Goal: Information Seeking & Learning: Learn about a topic

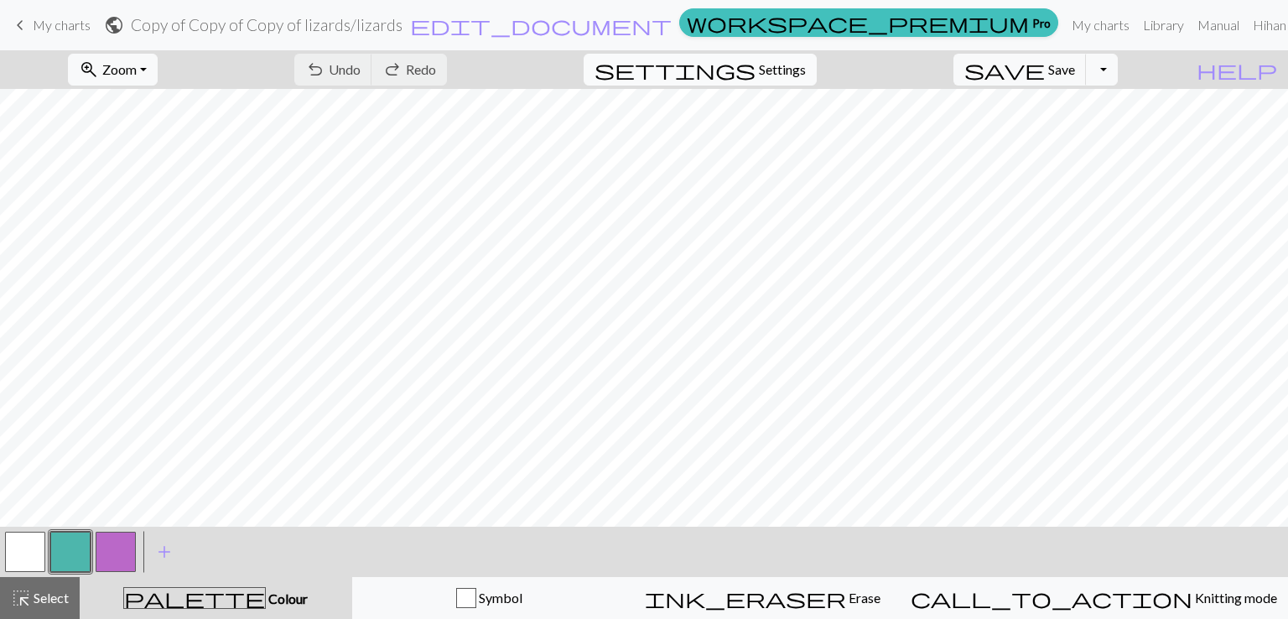
click at [756, 66] on span "settings" at bounding box center [675, 69] width 161 height 23
select select "worsted"
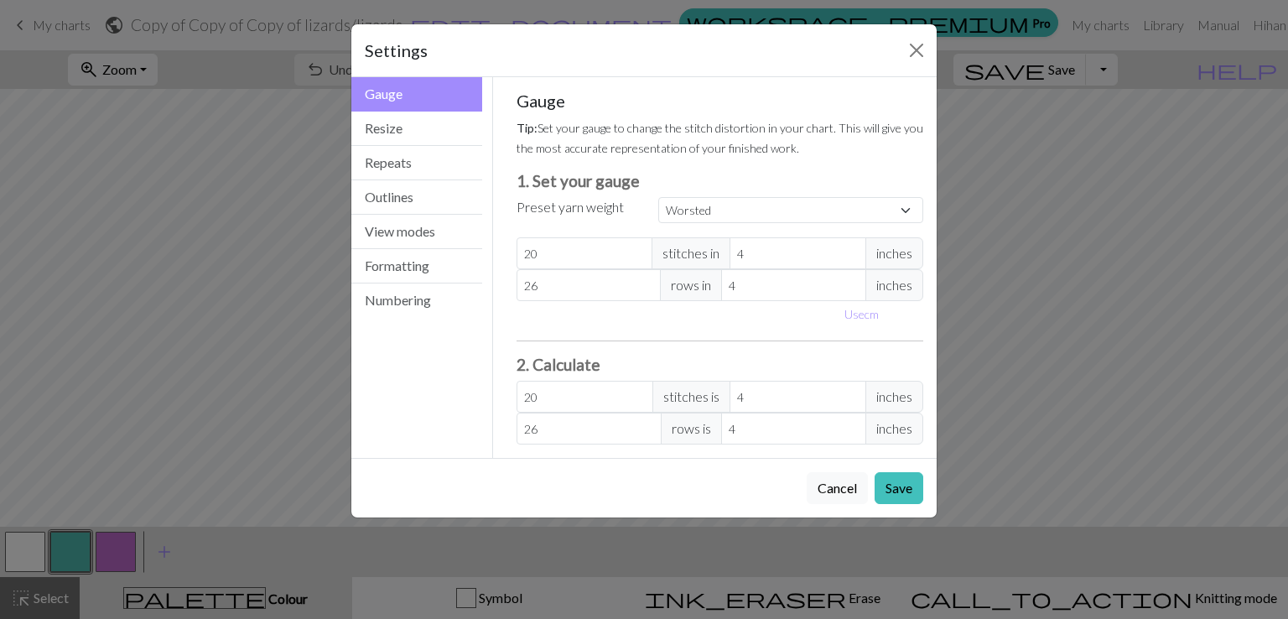
click at [885, 251] on span "inches" at bounding box center [894, 253] width 58 height 32
click at [916, 210] on select "Custom Square Lace Light Fingering Fingering Sport Double knit Worsted Aran Bul…" at bounding box center [790, 210] width 265 height 26
click at [422, 392] on div "Gauge Resize Repeats Outlines View modes Formatting Numbering" at bounding box center [417, 267] width 152 height 381
click at [430, 196] on button "Outlines" at bounding box center [416, 197] width 131 height 34
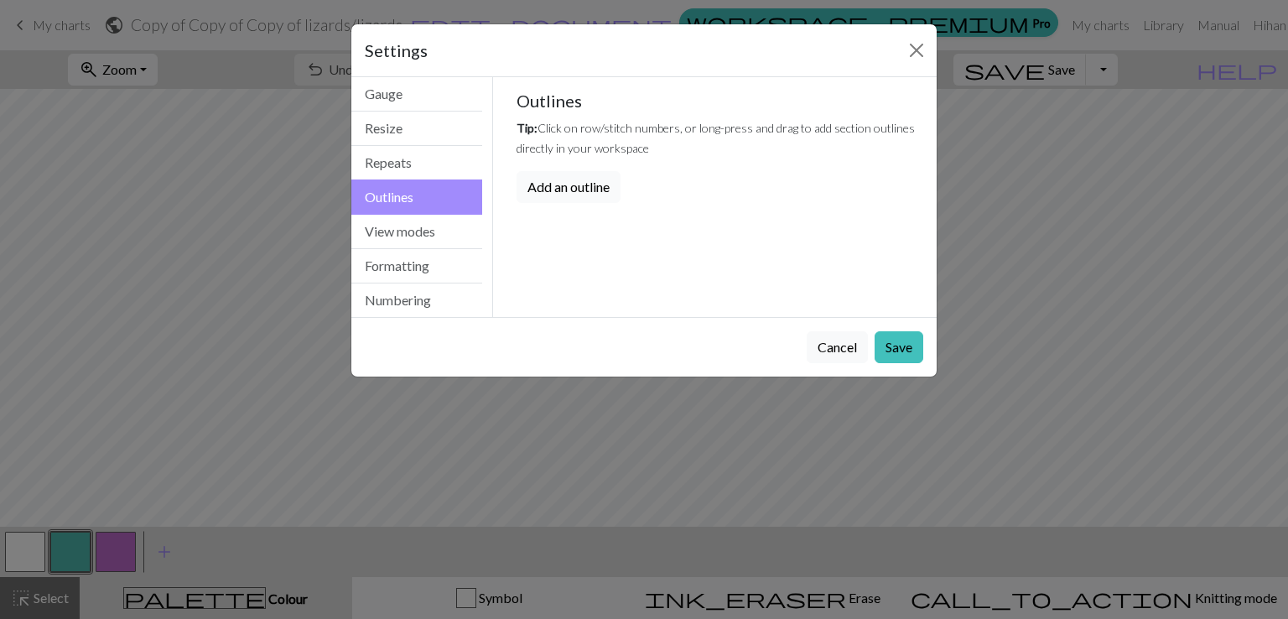
click at [598, 194] on button "Add an outline" at bounding box center [569, 187] width 104 height 32
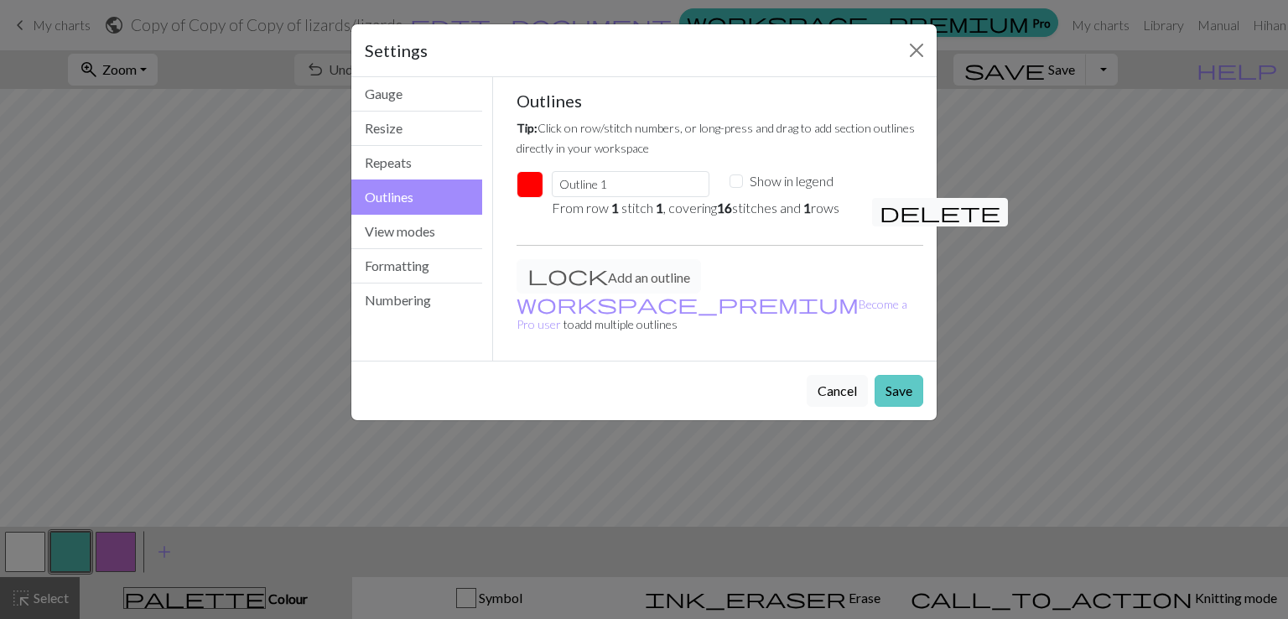
click at [894, 375] on button "Save" at bounding box center [899, 391] width 49 height 32
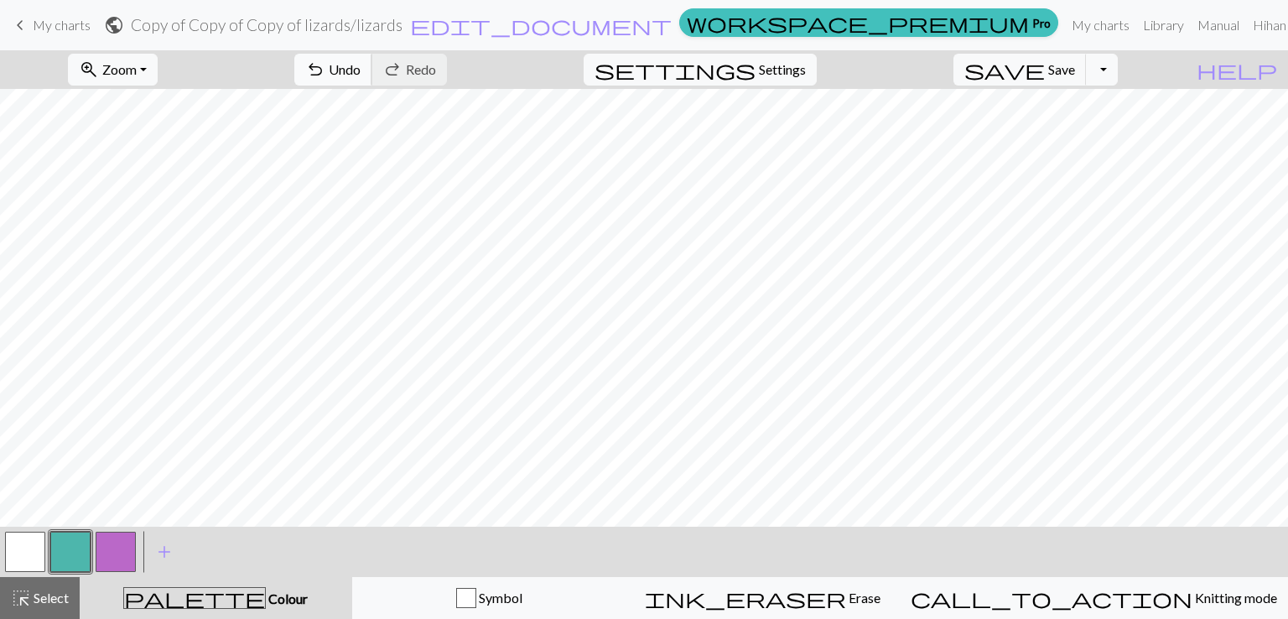
click at [361, 77] on span "Undo" at bounding box center [345, 69] width 32 height 16
click at [135, 65] on span "Zoom" at bounding box center [119, 69] width 34 height 16
click at [157, 107] on button "Fit all" at bounding box center [136, 106] width 132 height 27
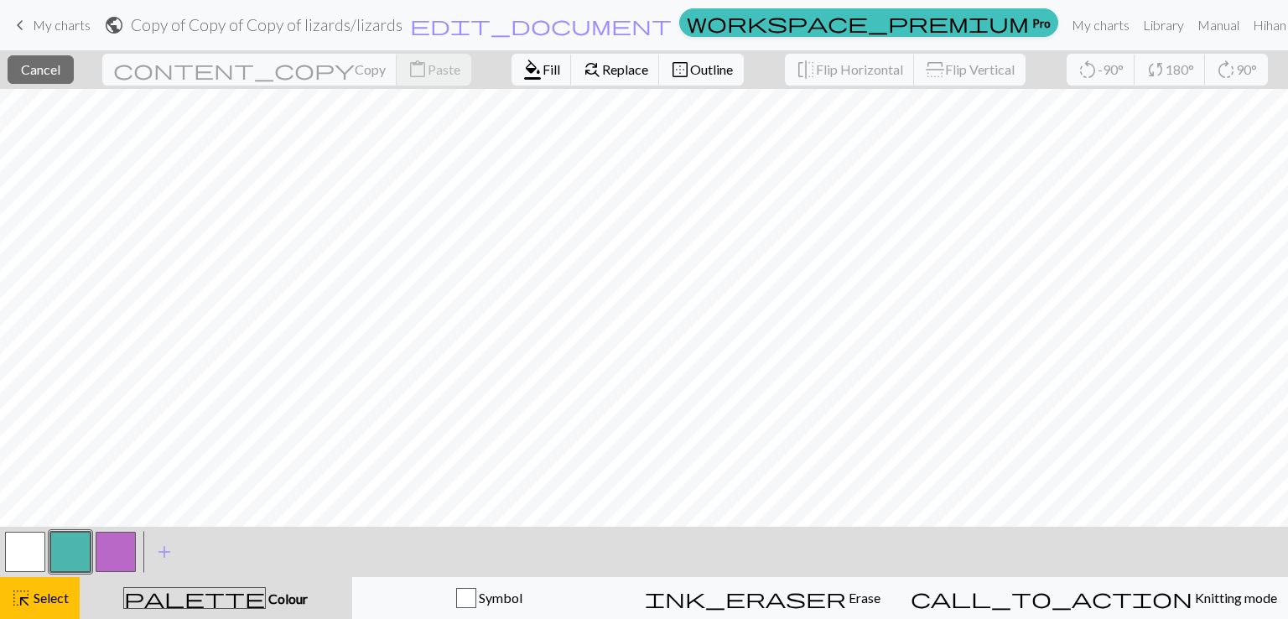
click at [67, 23] on span "My charts" at bounding box center [62, 25] width 58 height 16
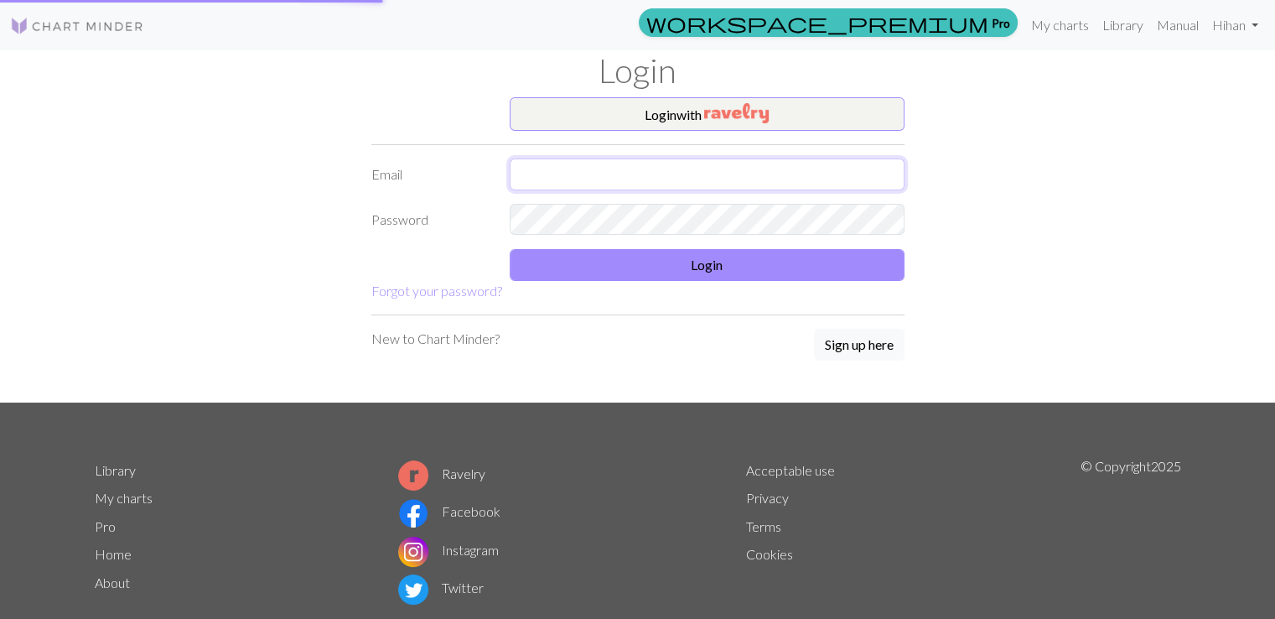
type input "rainyflower@naver.com"
click at [104, 24] on img at bounding box center [77, 26] width 134 height 20
click at [1128, 26] on link "Library" at bounding box center [1123, 25] width 55 height 34
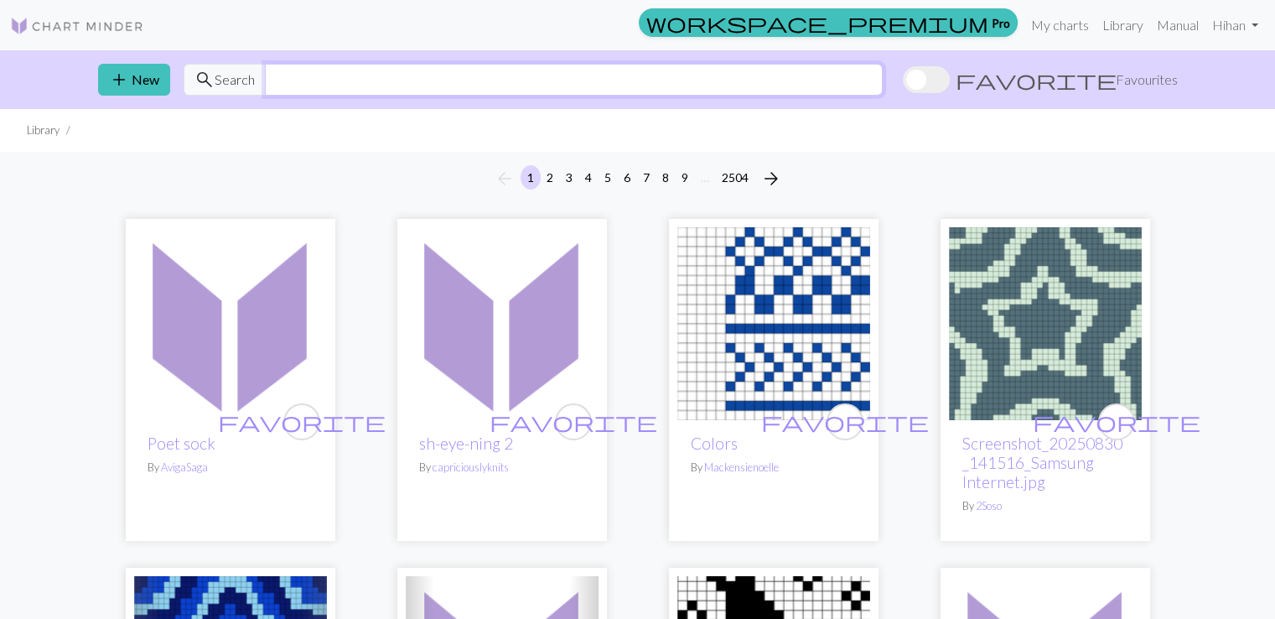
click at [365, 78] on input "text" at bounding box center [574, 80] width 618 height 32
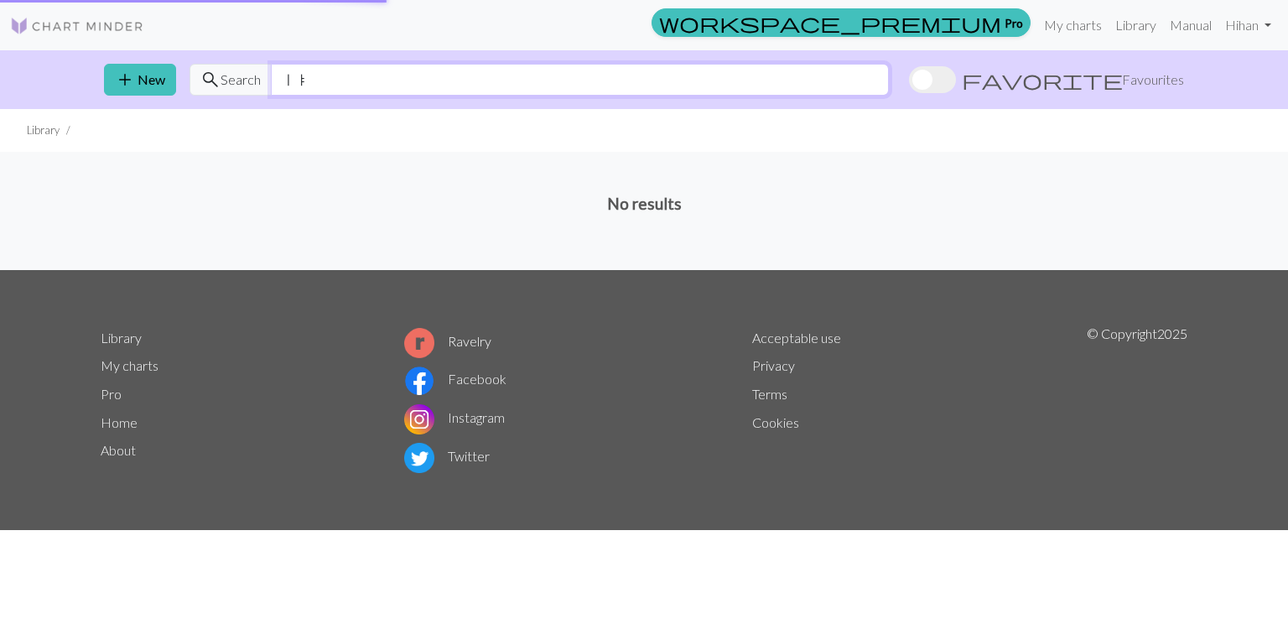
type input "ㅣ"
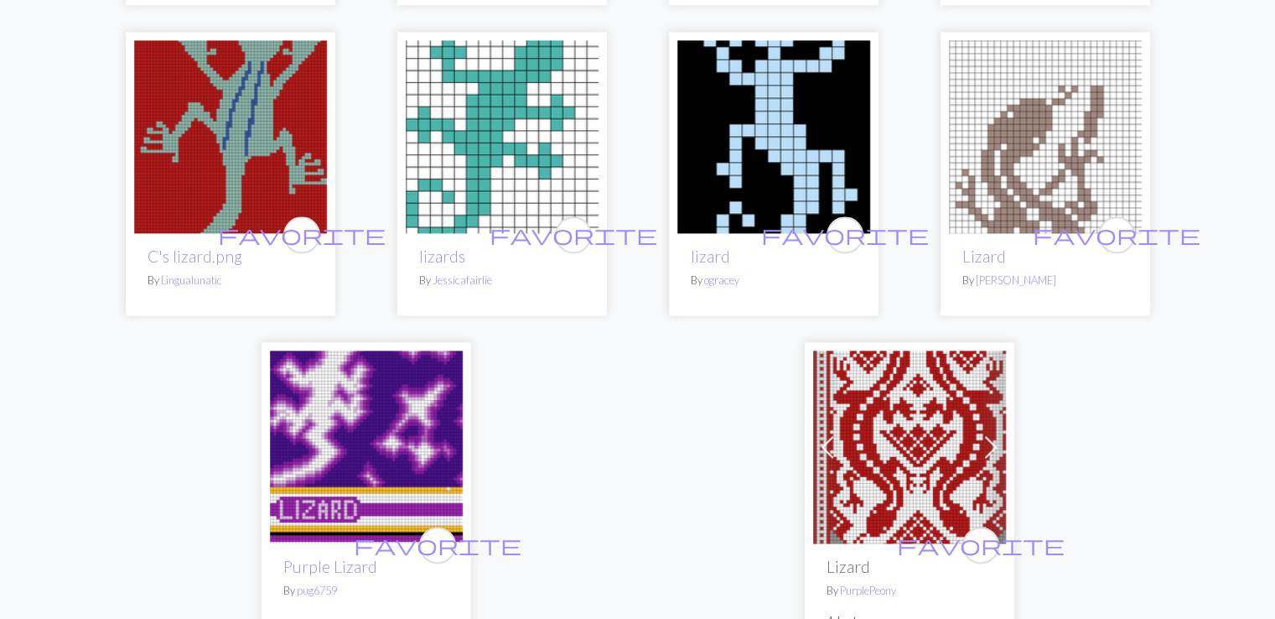
scroll to position [2173, 0]
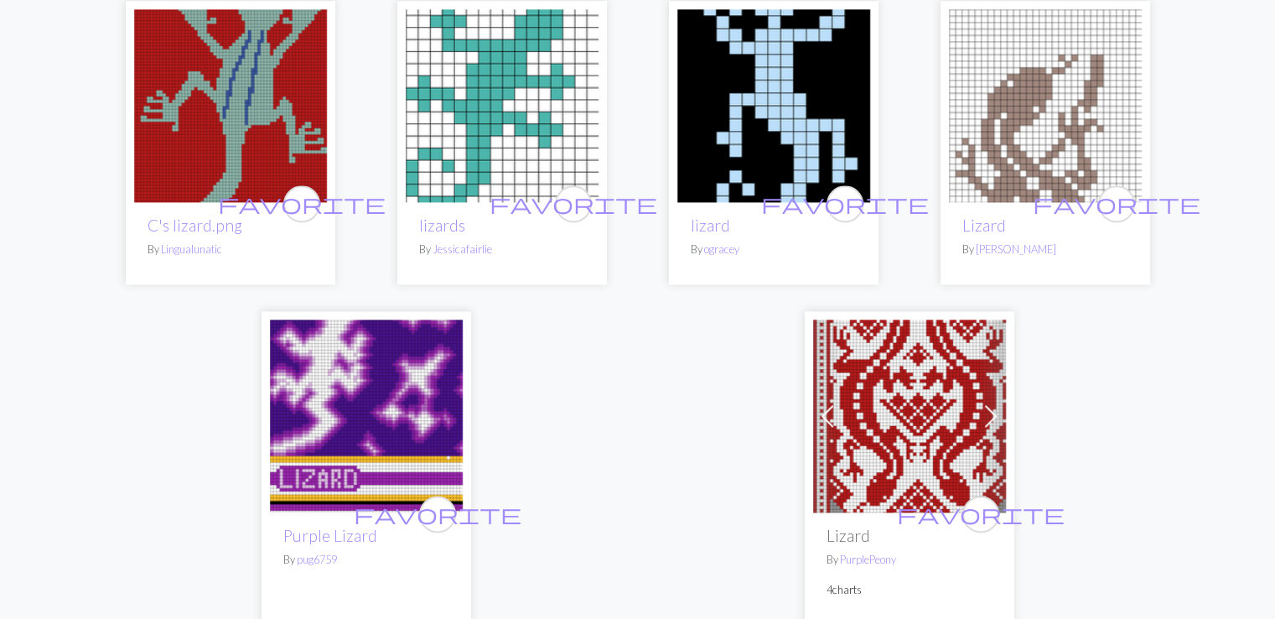
click at [989, 413] on span at bounding box center [991, 415] width 27 height 27
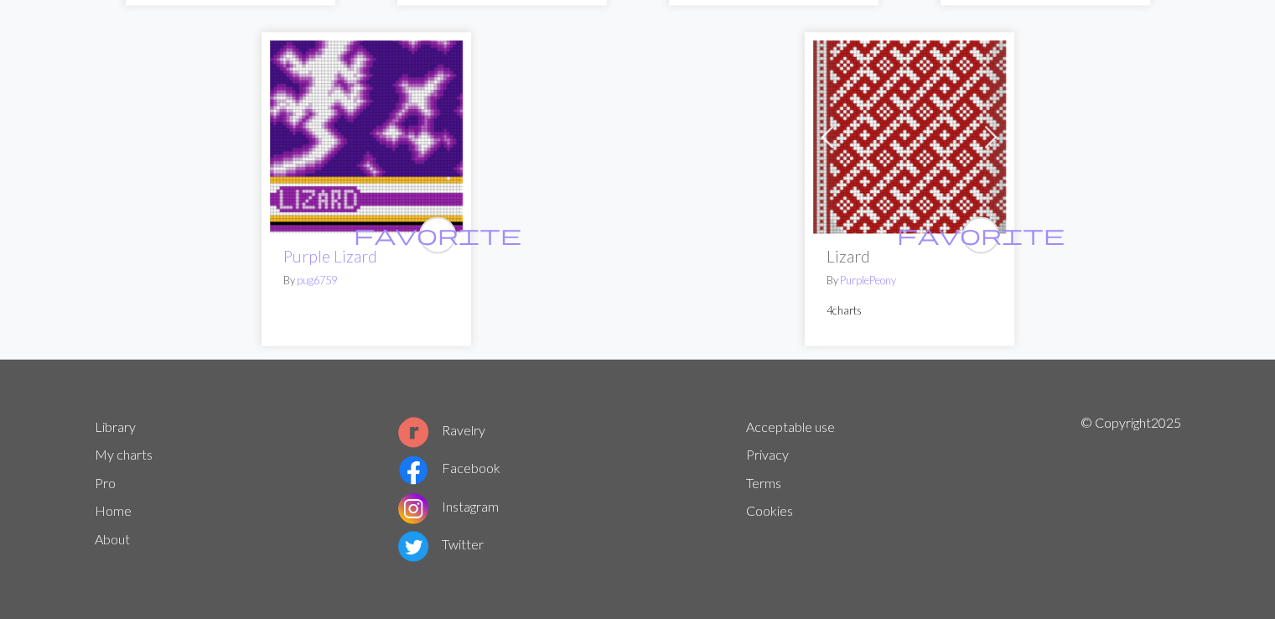
scroll to position [0, 0]
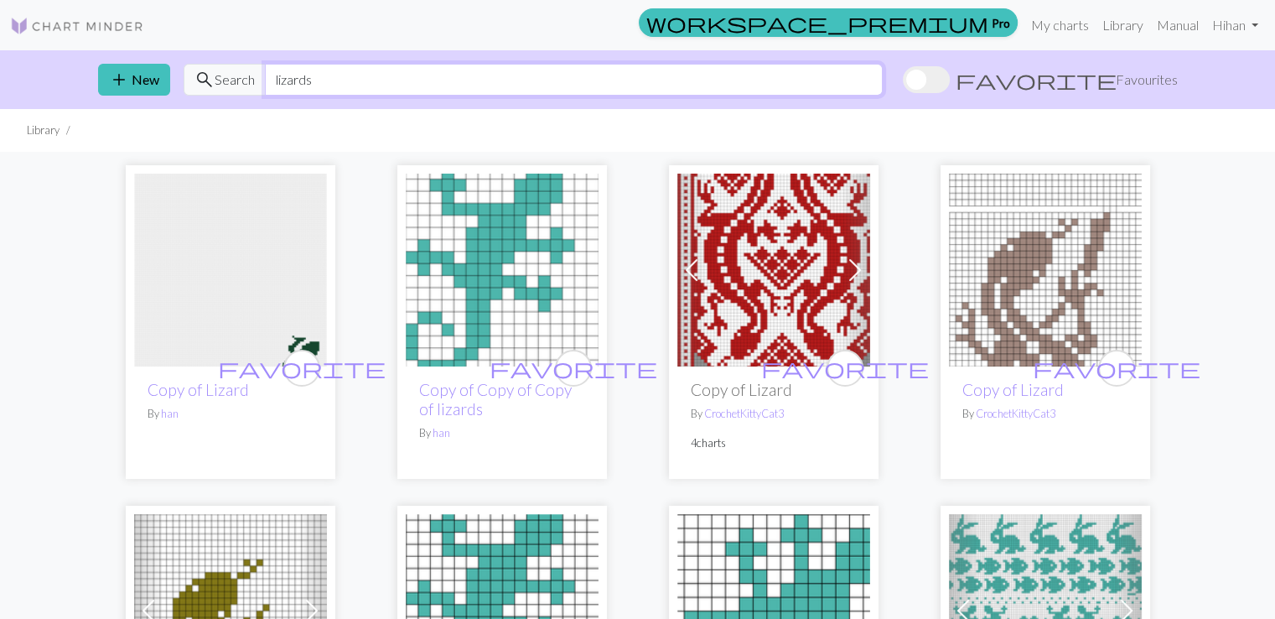
click at [269, 80] on input "lizards" at bounding box center [574, 80] width 618 height 32
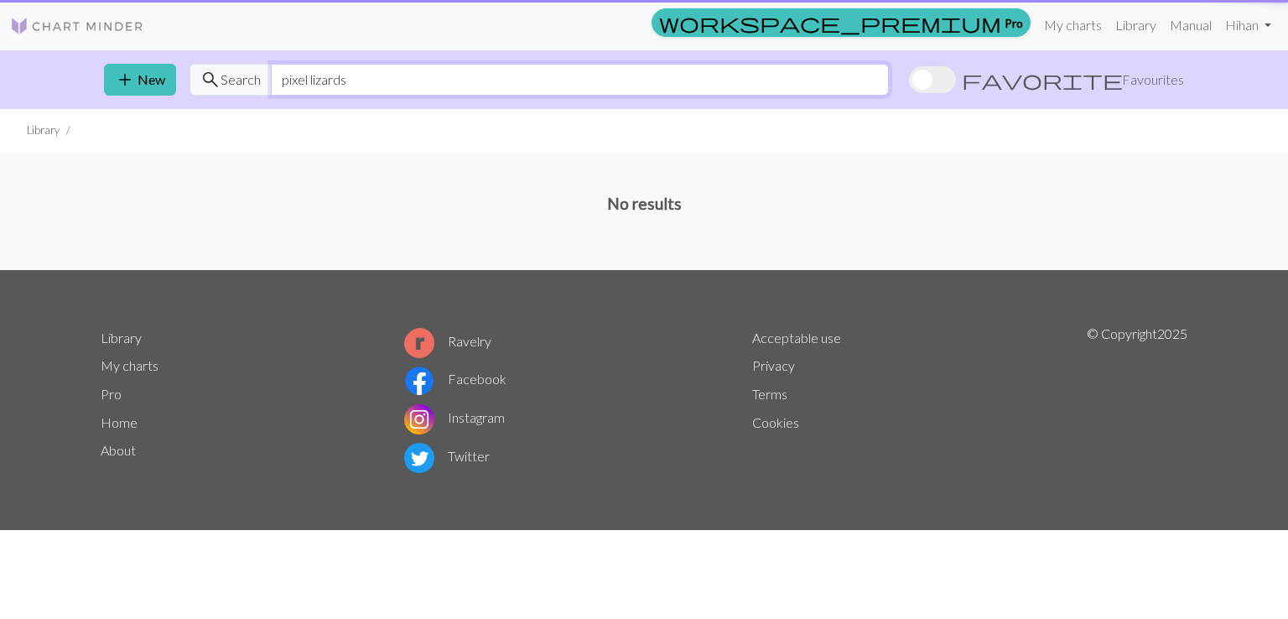
type input "pixel lizards"
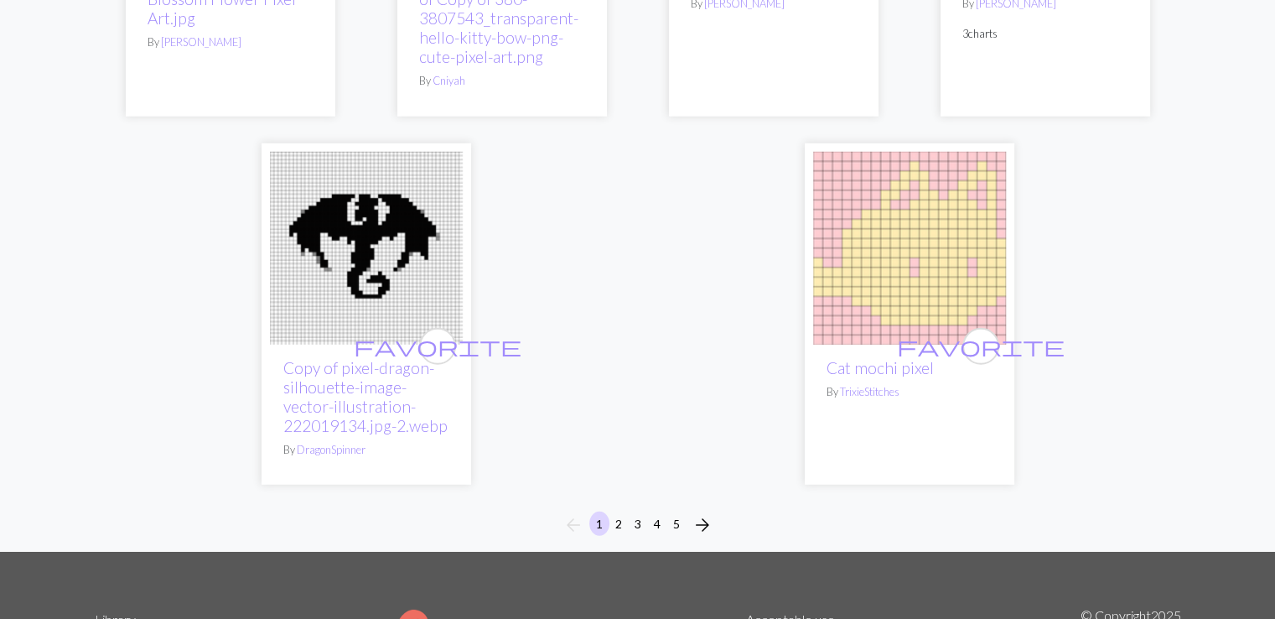
scroll to position [4891, 0]
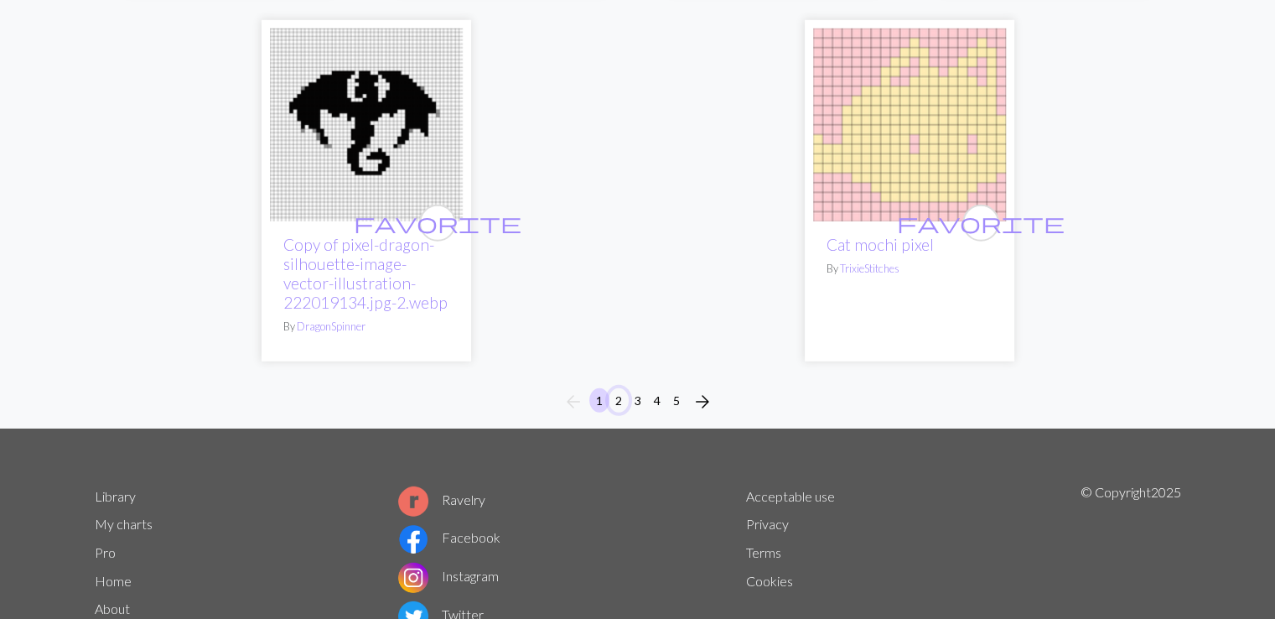
click at [614, 398] on button "2" at bounding box center [619, 400] width 20 height 24
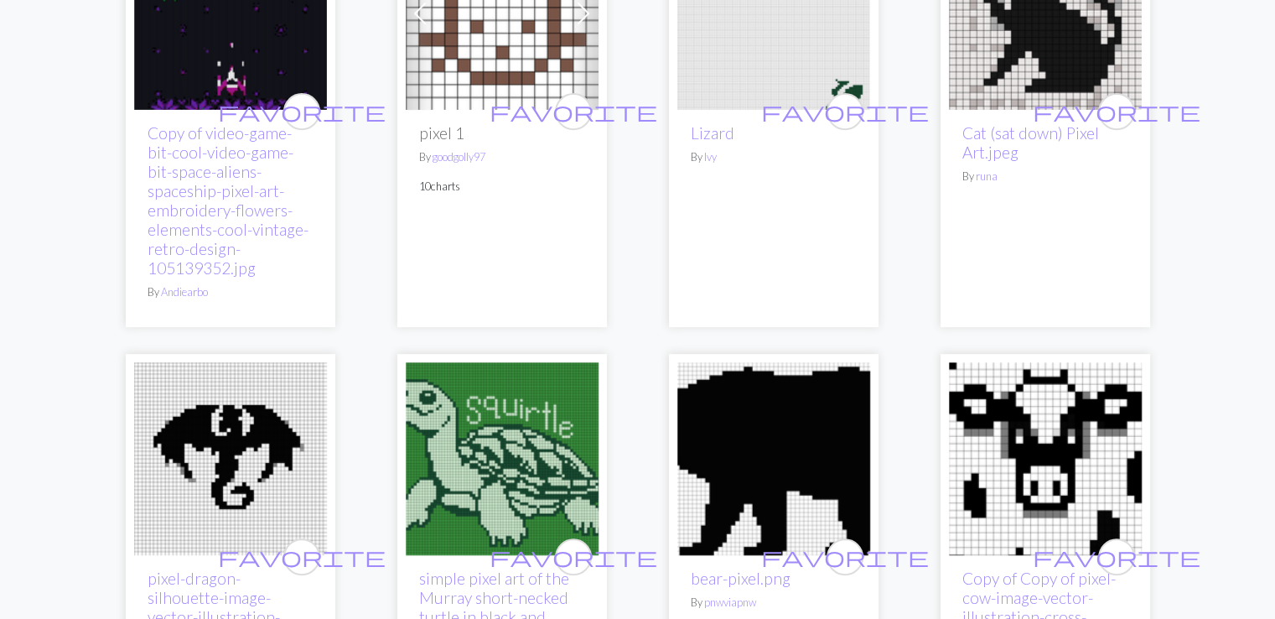
scroll to position [1397, 0]
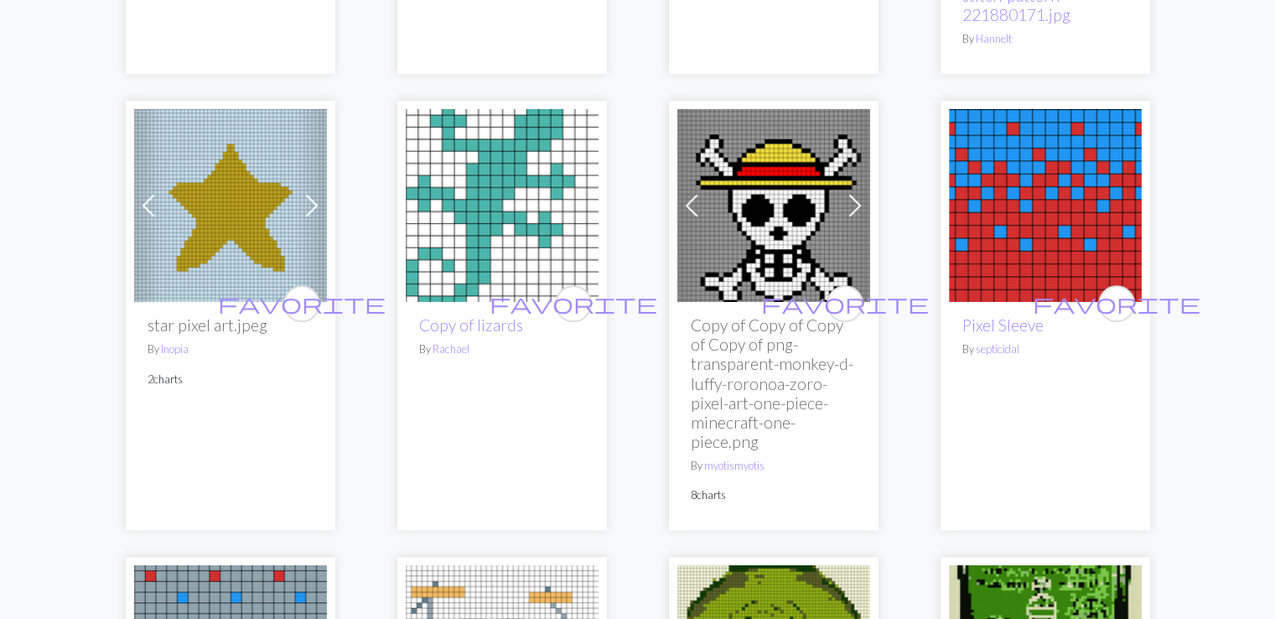
click at [495, 151] on img at bounding box center [502, 205] width 193 height 193
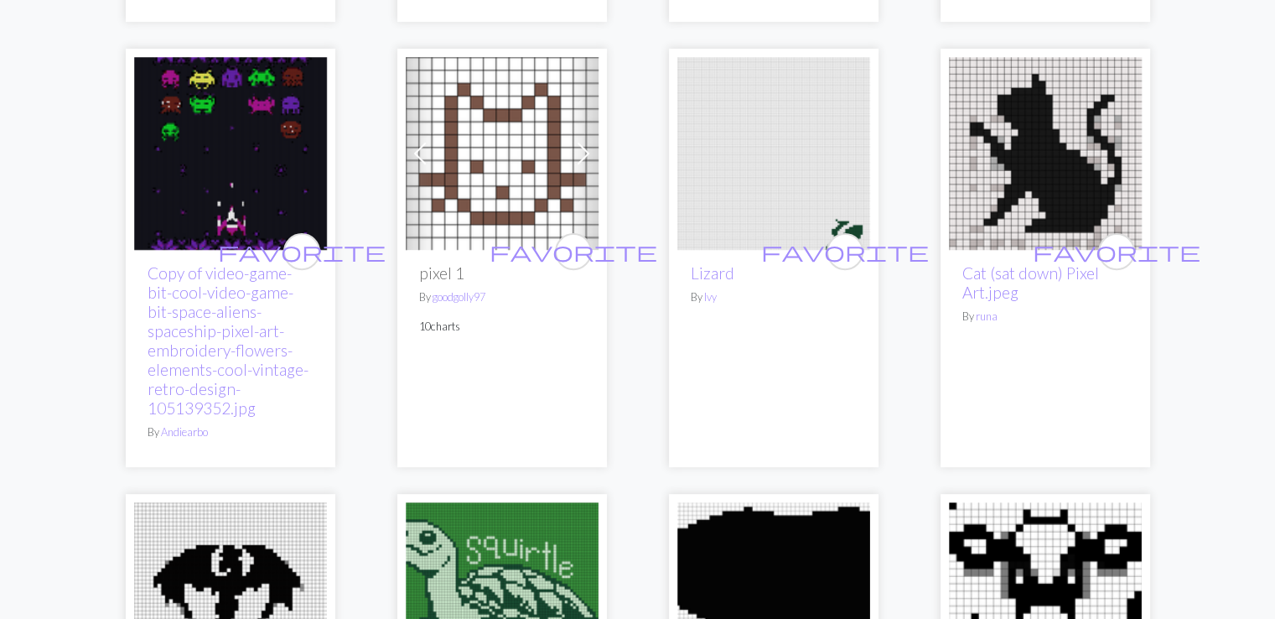
scroll to position [5066, 0]
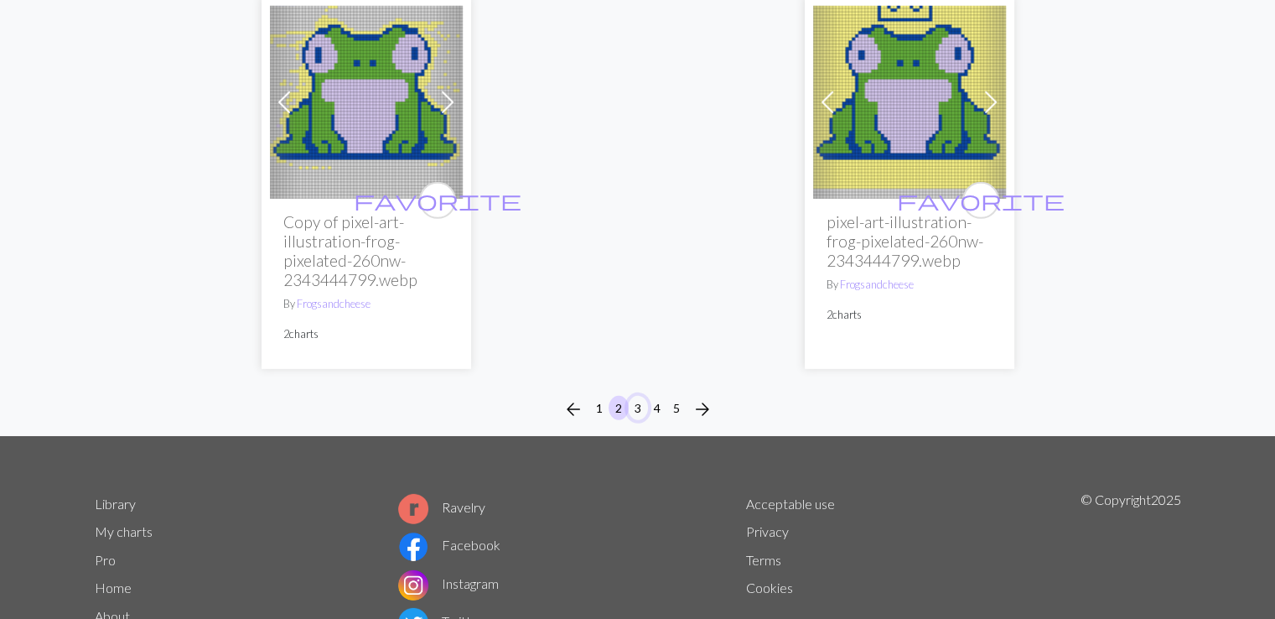
click at [631, 396] on button "3" at bounding box center [638, 408] width 20 height 24
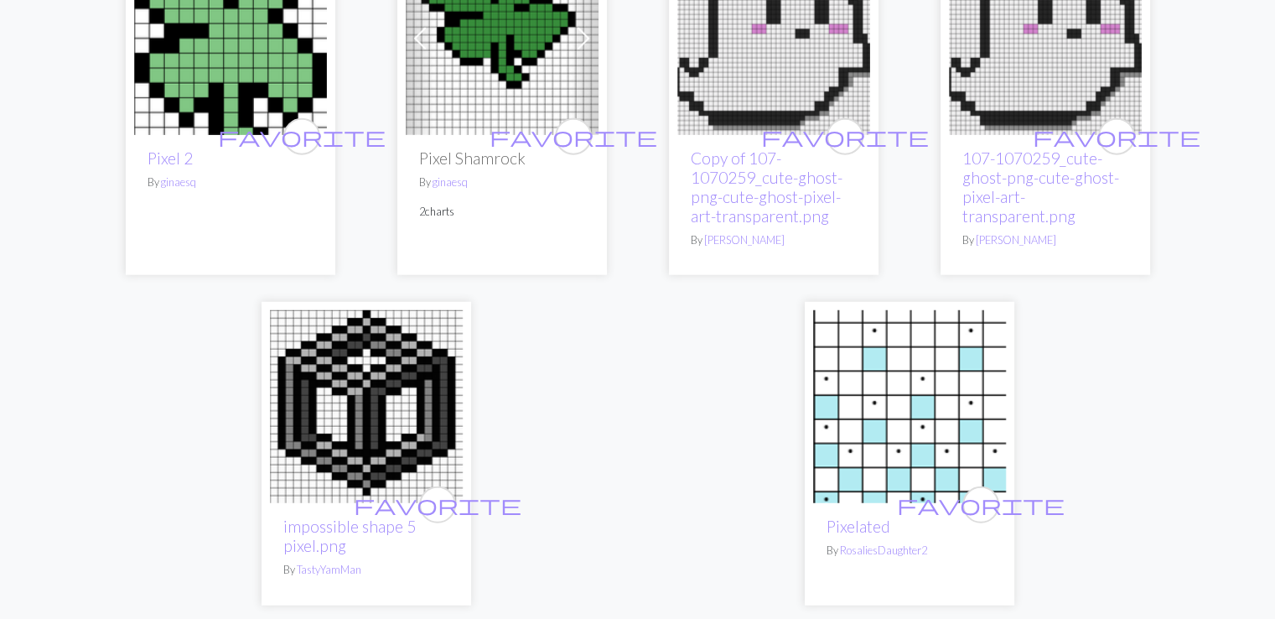
scroll to position [4612, 0]
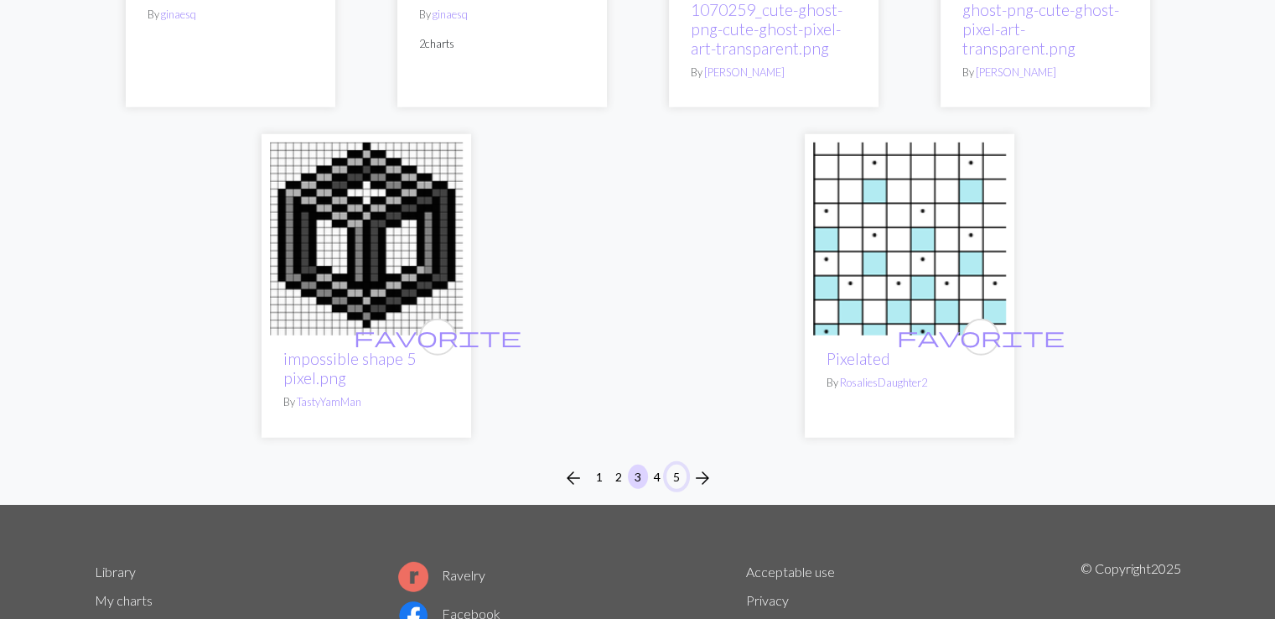
click at [668, 465] on button "5" at bounding box center [677, 477] width 20 height 24
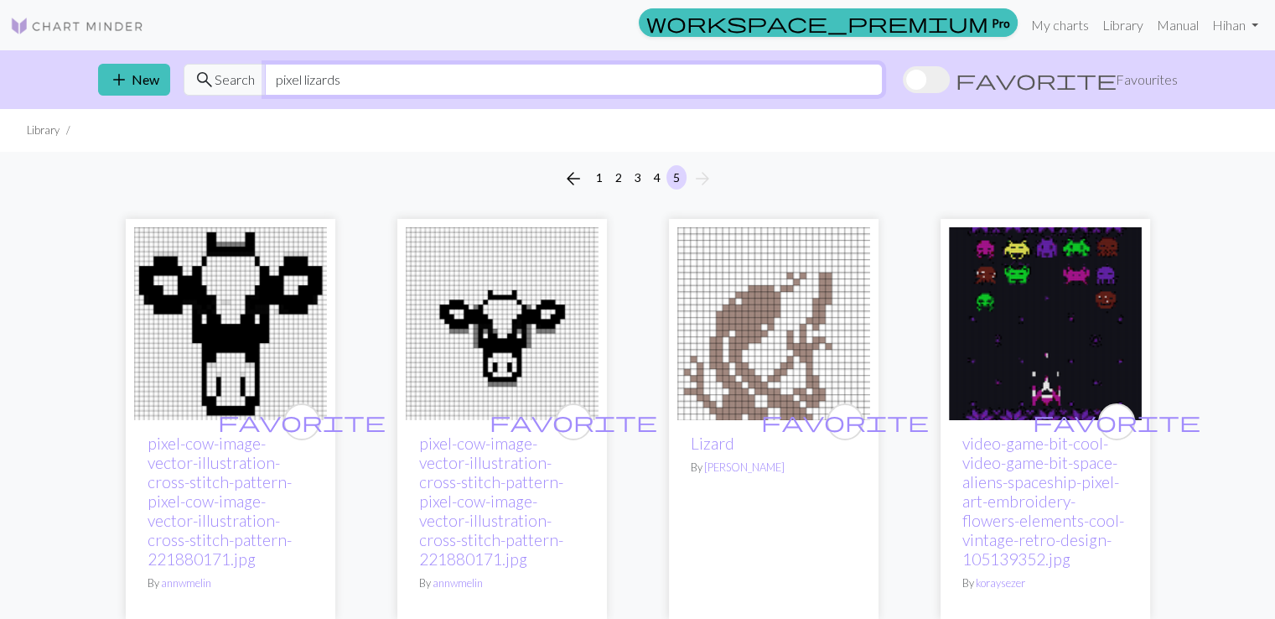
click at [394, 81] on input "pixel lizards" at bounding box center [574, 80] width 618 height 32
type input "pixel lizard"
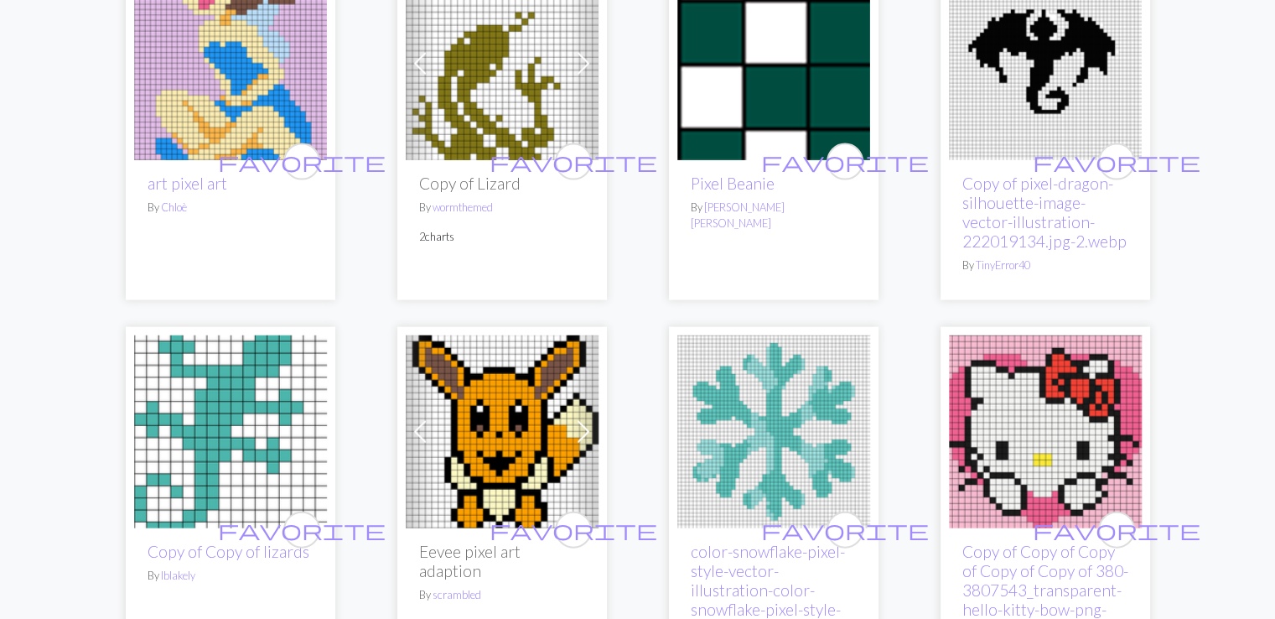
scroll to position [3913, 0]
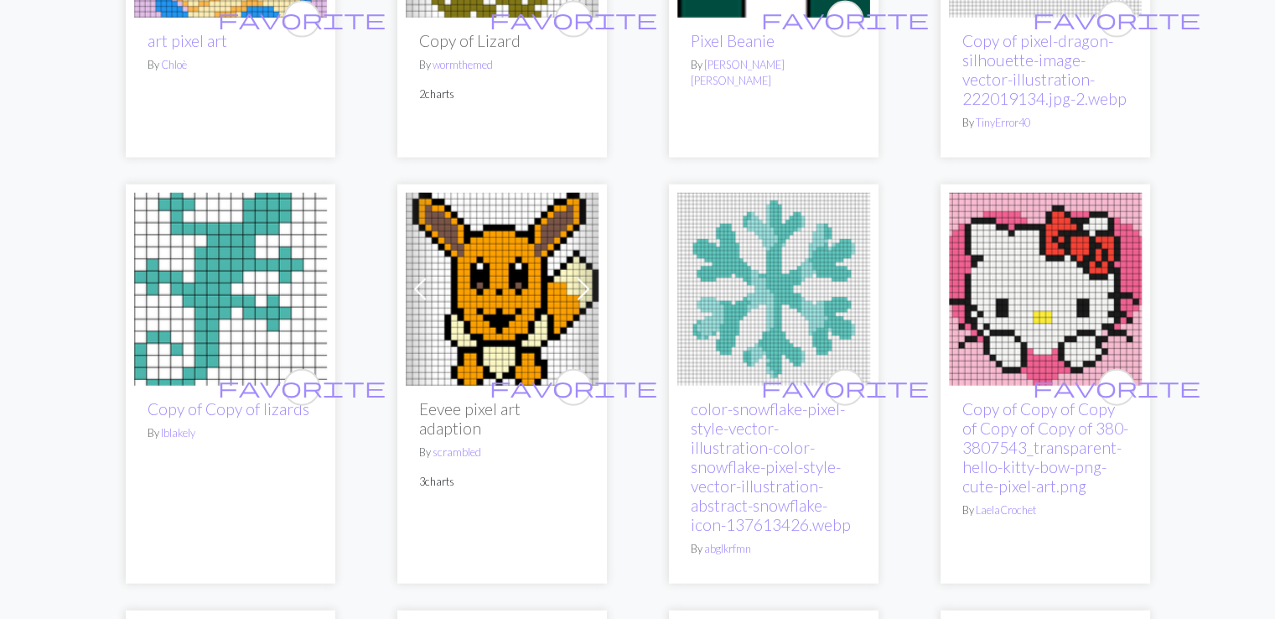
click at [157, 342] on img at bounding box center [230, 289] width 193 height 193
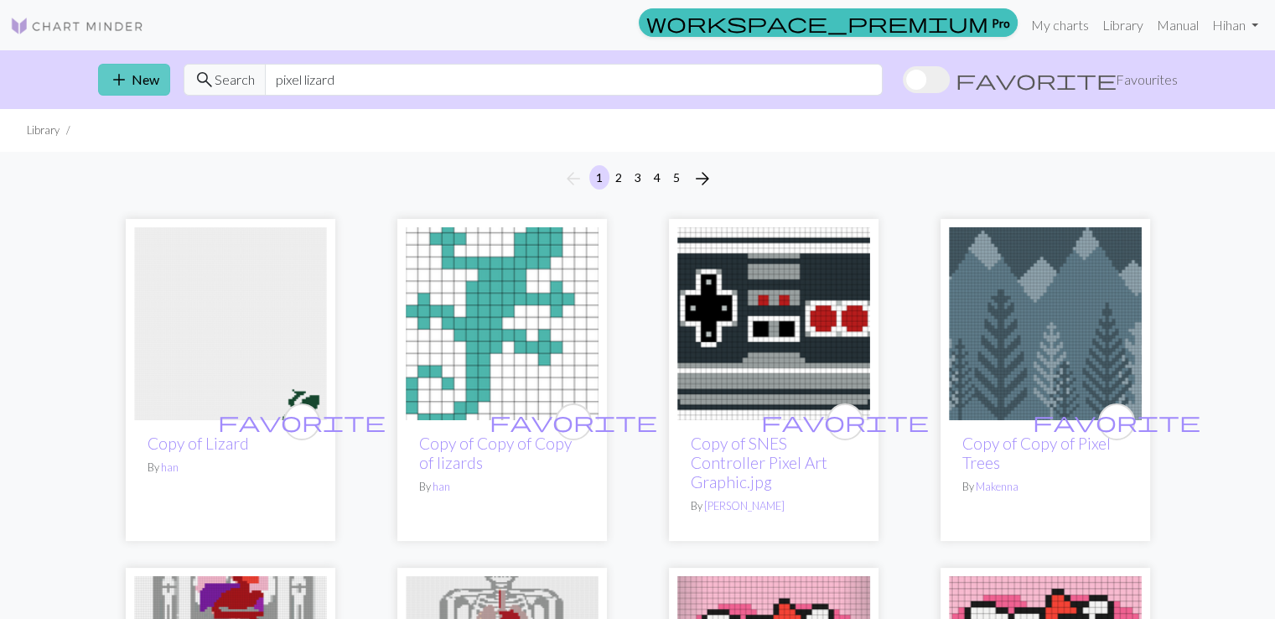
click at [121, 91] on span "add" at bounding box center [119, 79] width 20 height 23
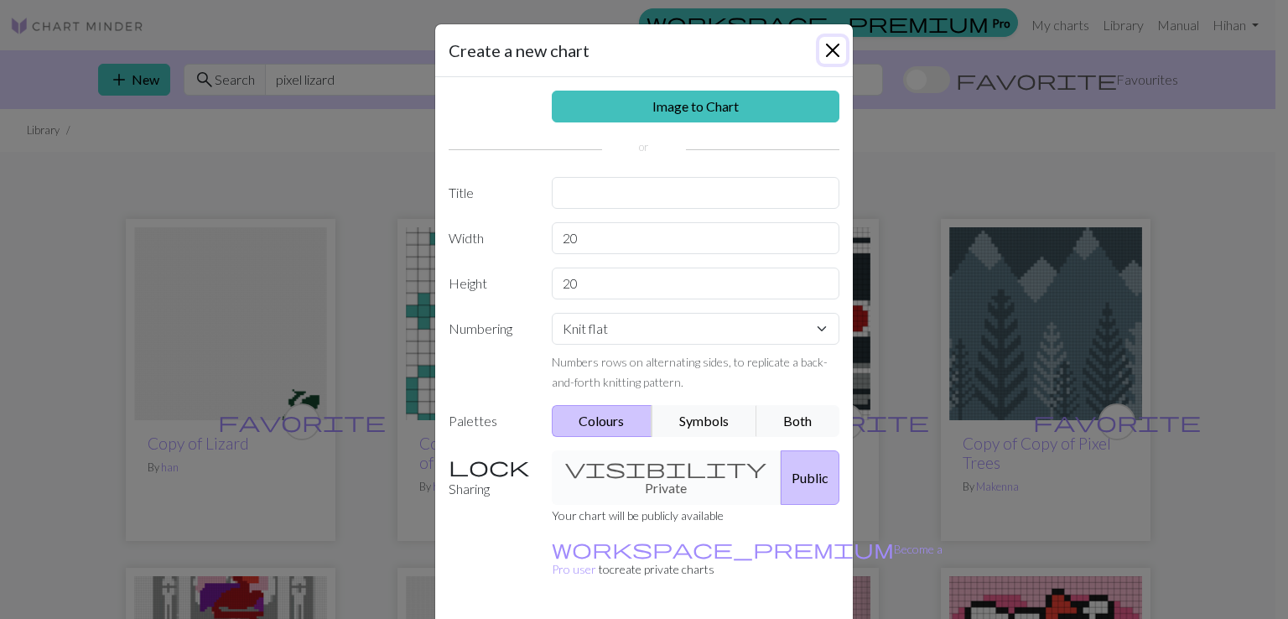
click at [819, 54] on button "Close" at bounding box center [832, 50] width 27 height 27
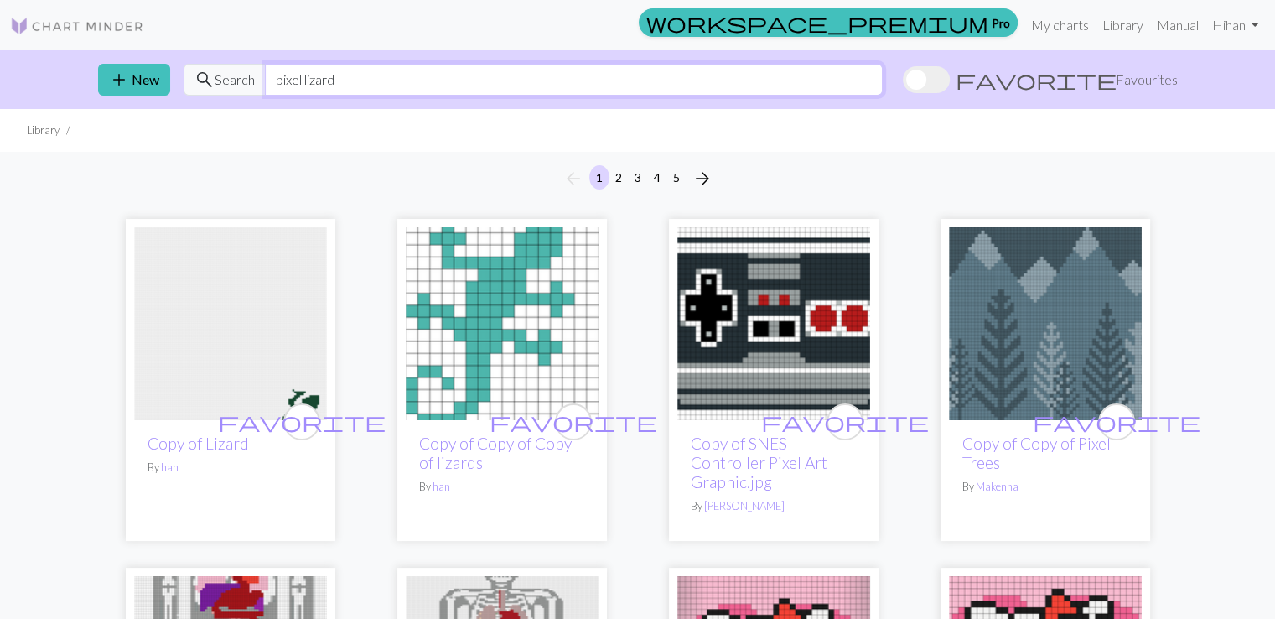
drag, startPoint x: 306, startPoint y: 82, endPoint x: 619, endPoint y: 164, distance: 323.2
click at [306, 82] on input "pixel lizard" at bounding box center [574, 80] width 618 height 32
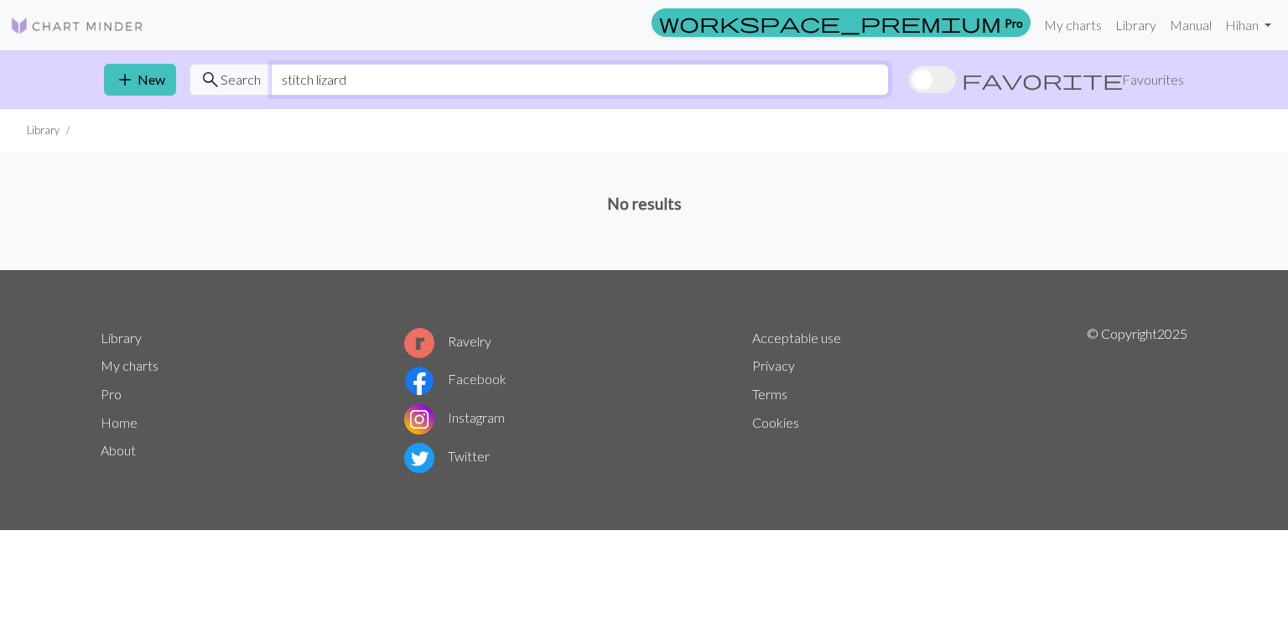
type input "stitch lizard"
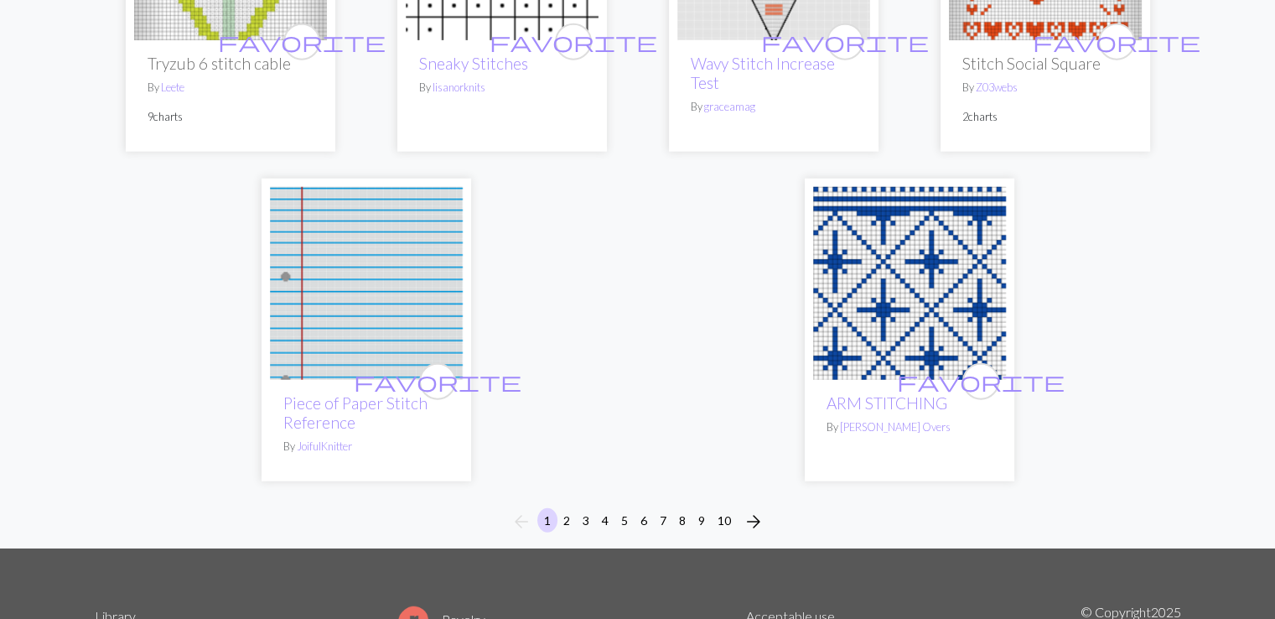
scroll to position [4402, 0]
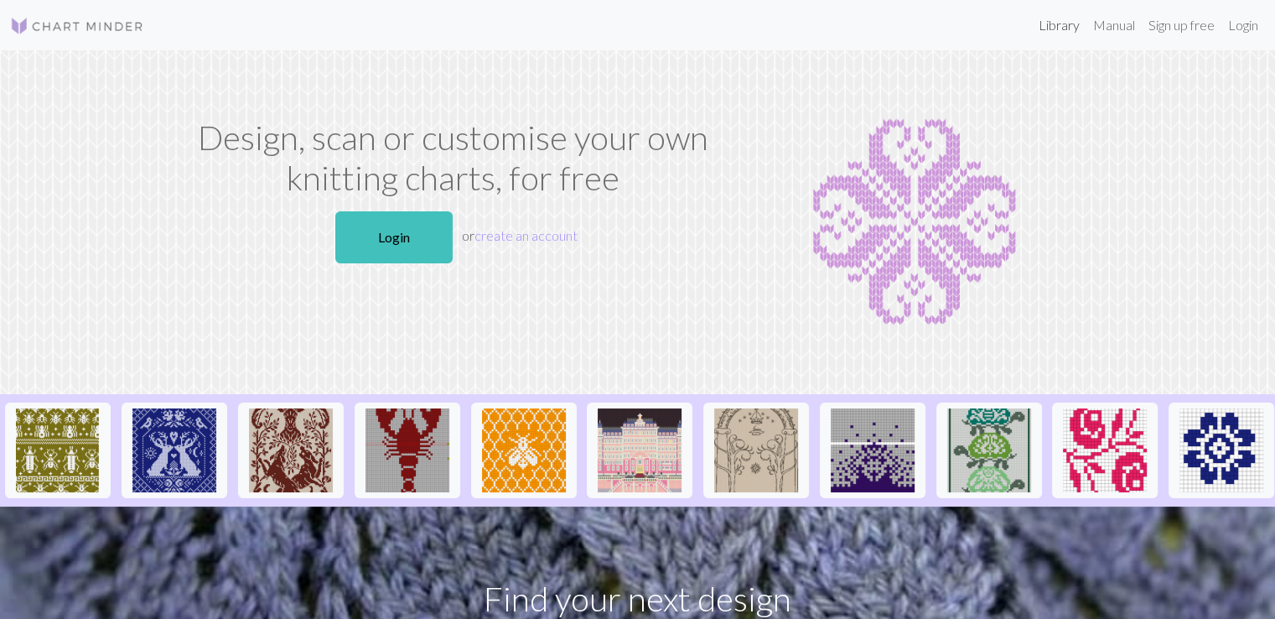
click at [1040, 31] on link "Library" at bounding box center [1059, 25] width 55 height 34
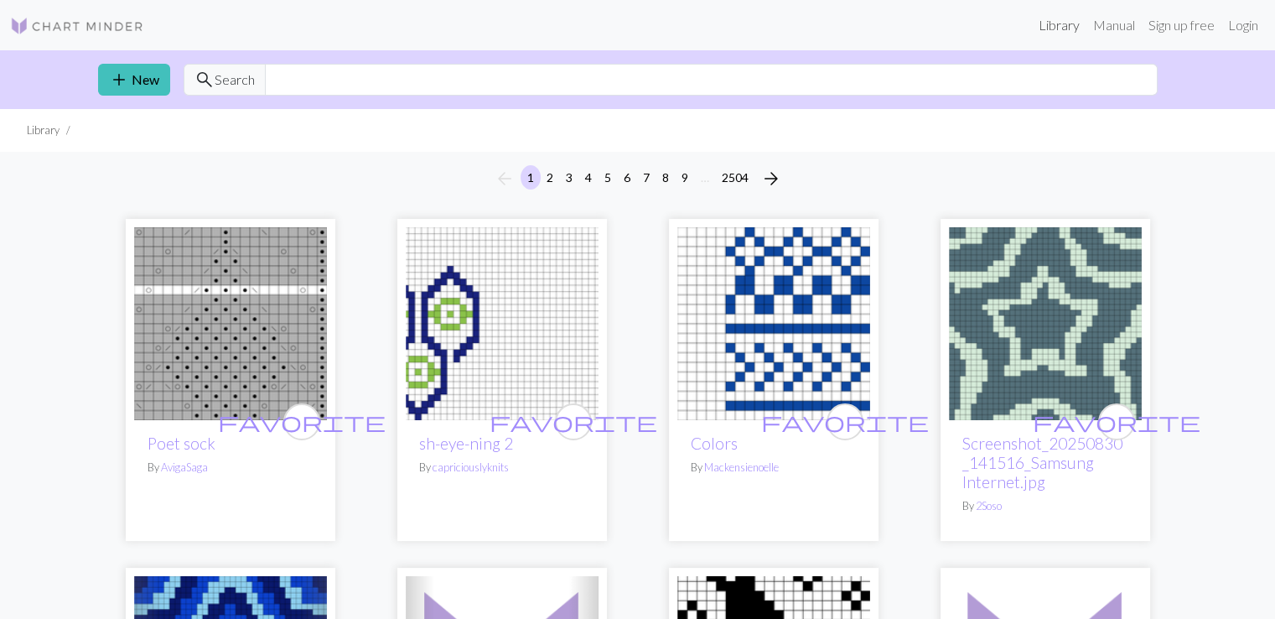
click at [1059, 25] on link "Library" at bounding box center [1059, 25] width 55 height 34
click at [1041, 31] on link "Library" at bounding box center [1059, 25] width 55 height 34
click at [473, 85] on input "text" at bounding box center [711, 80] width 893 height 32
type input "ㅣ"
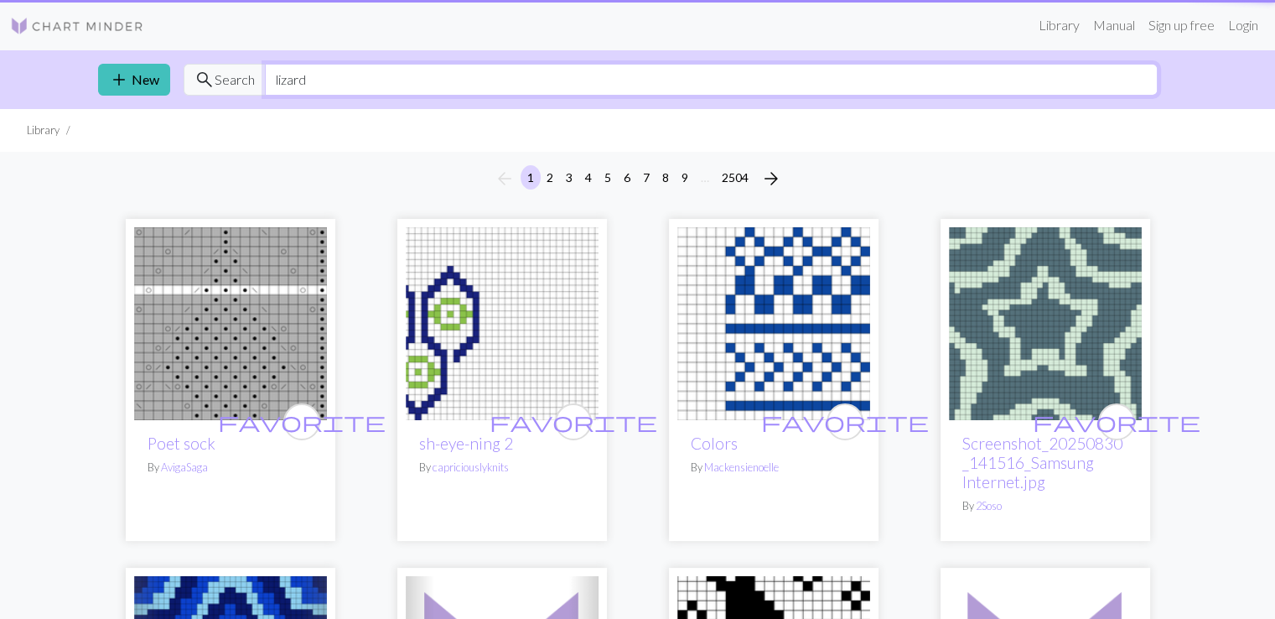
type input "lizard"
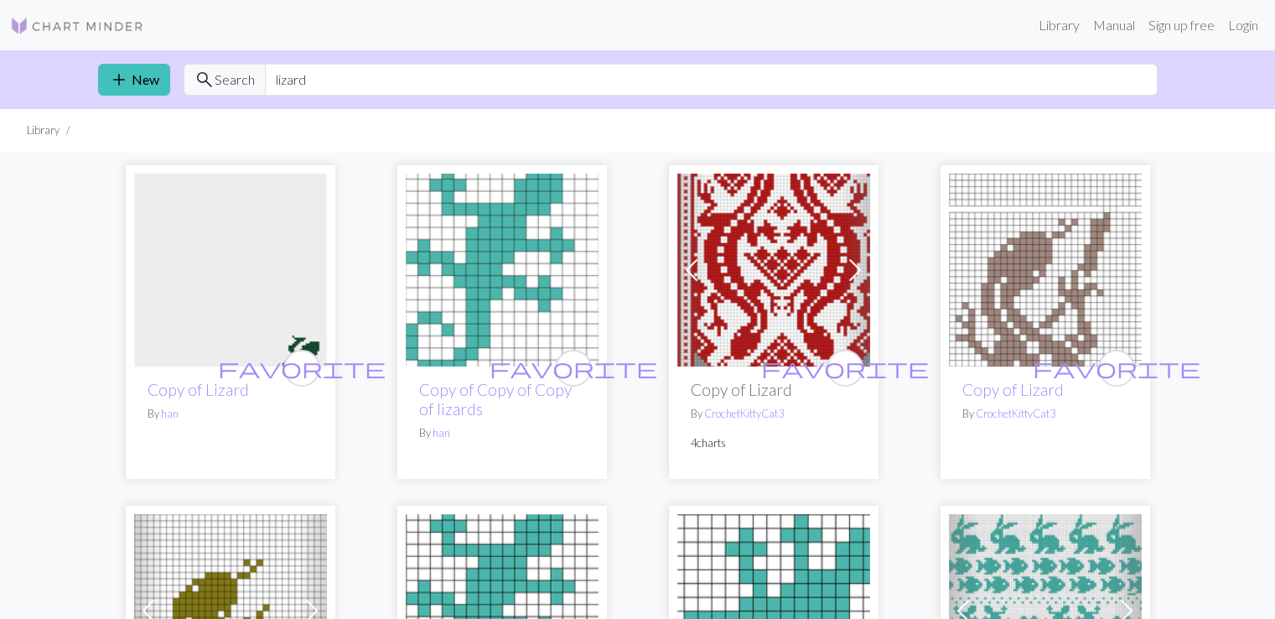
click at [466, 272] on img at bounding box center [502, 270] width 193 height 193
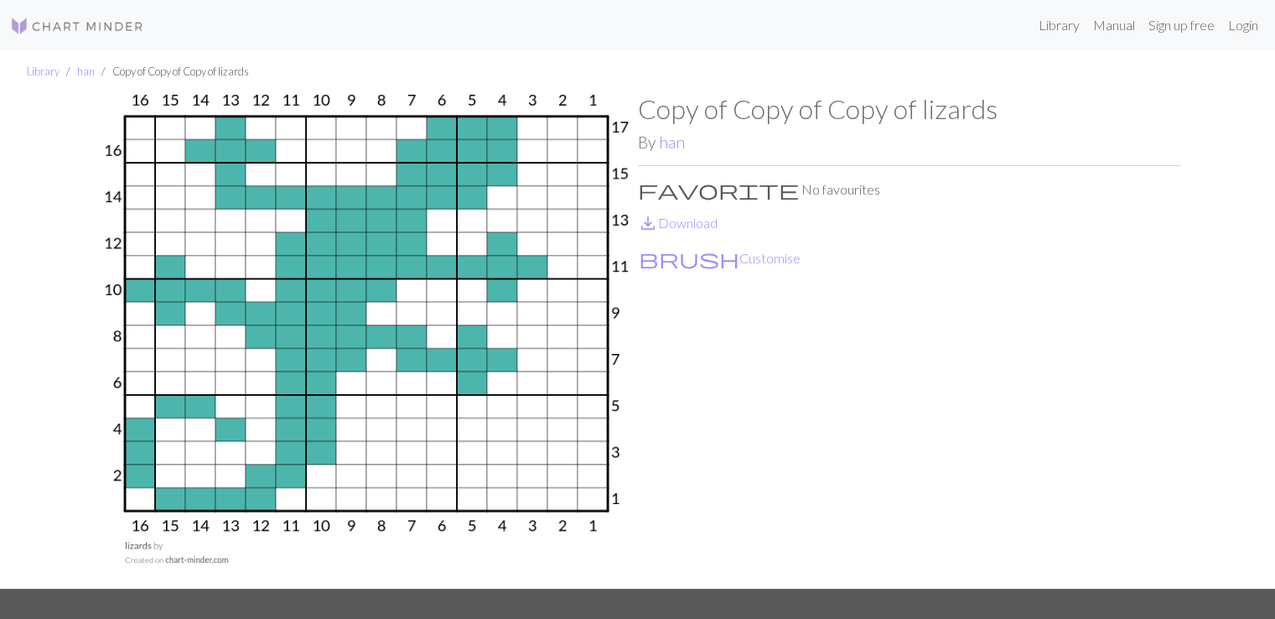
click at [122, 18] on img at bounding box center [77, 26] width 134 height 20
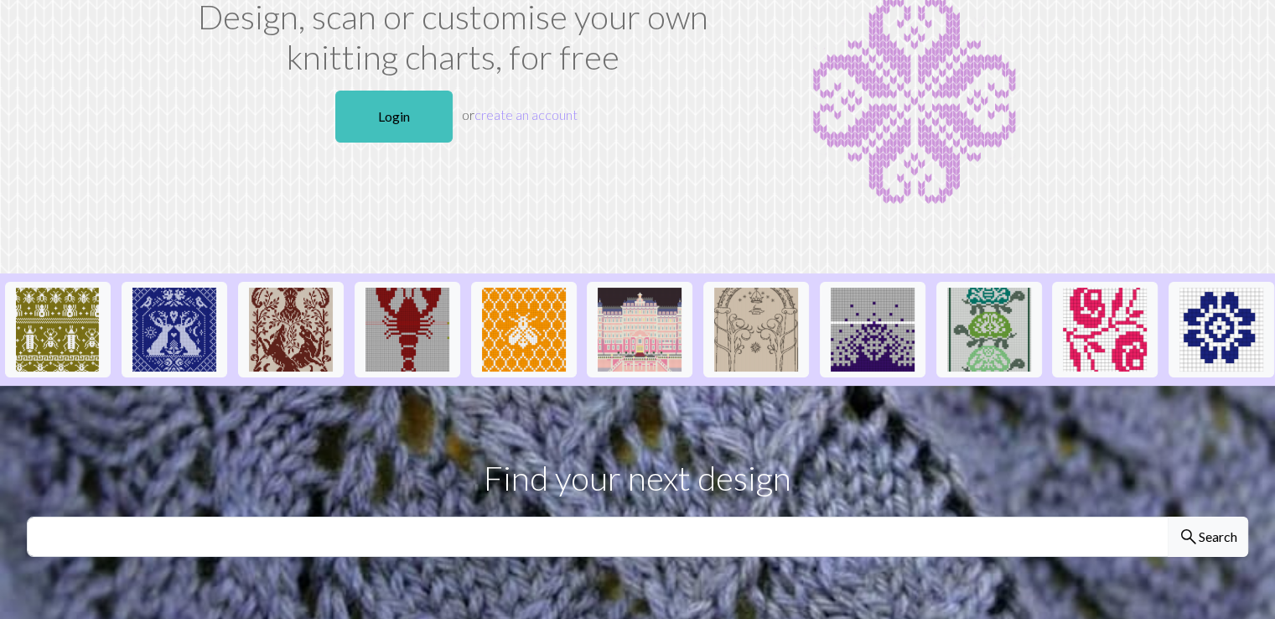
scroll to position [279, 0]
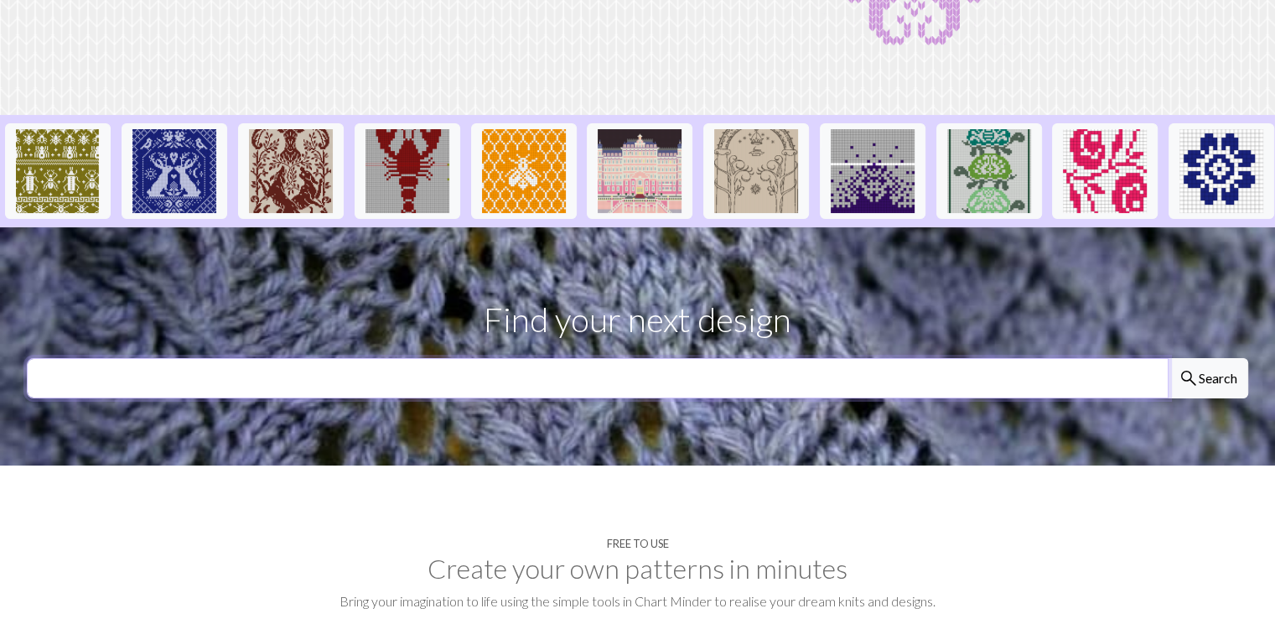
click at [523, 386] on input "text" at bounding box center [598, 378] width 1142 height 40
type input "lizard"
click at [1168, 358] on button "search Search" at bounding box center [1208, 378] width 80 height 40
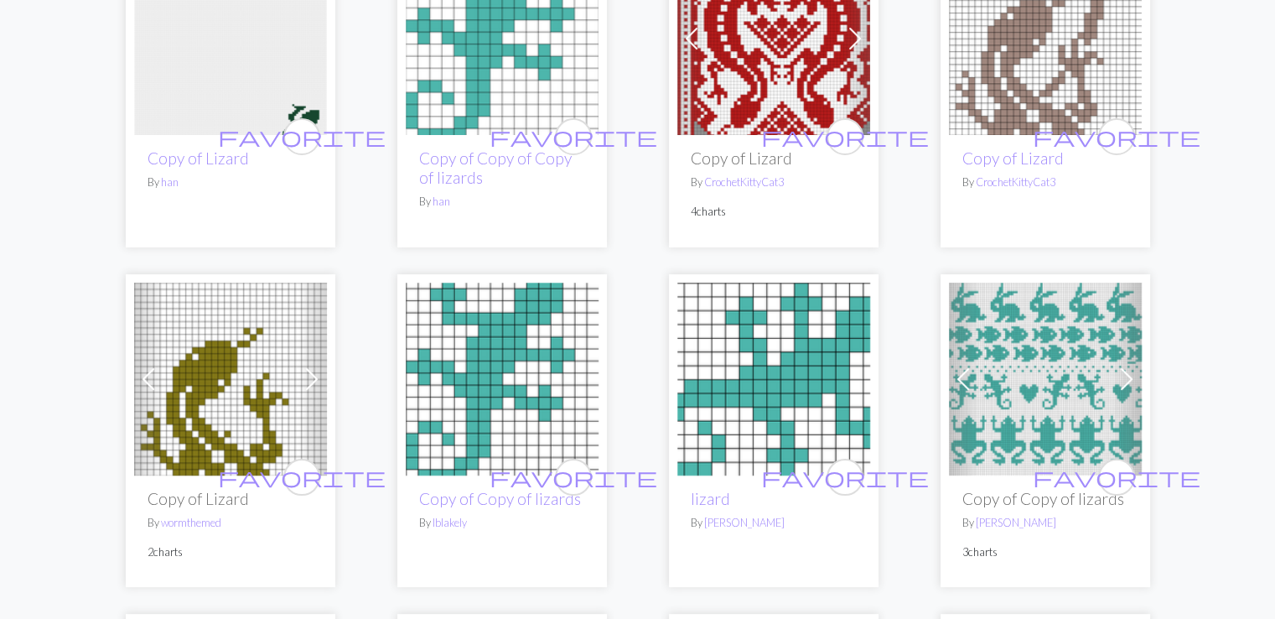
scroll to position [279, 0]
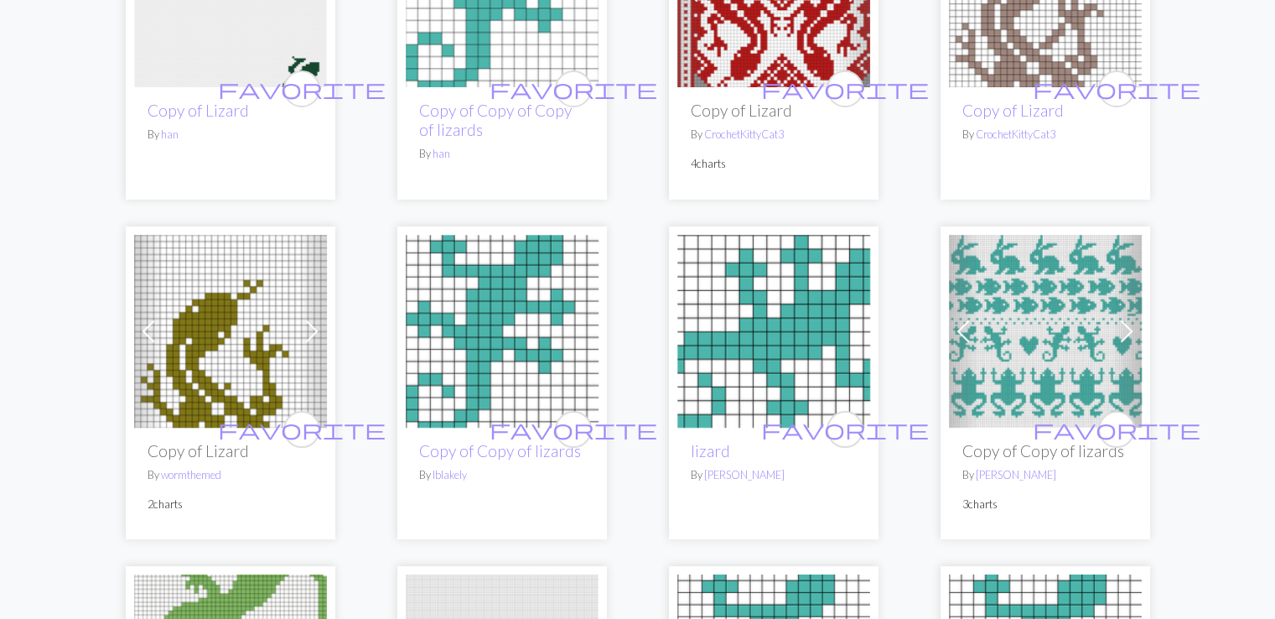
drag, startPoint x: 761, startPoint y: 335, endPoint x: 776, endPoint y: 340, distance: 16.5
click at [761, 335] on img at bounding box center [774, 331] width 193 height 193
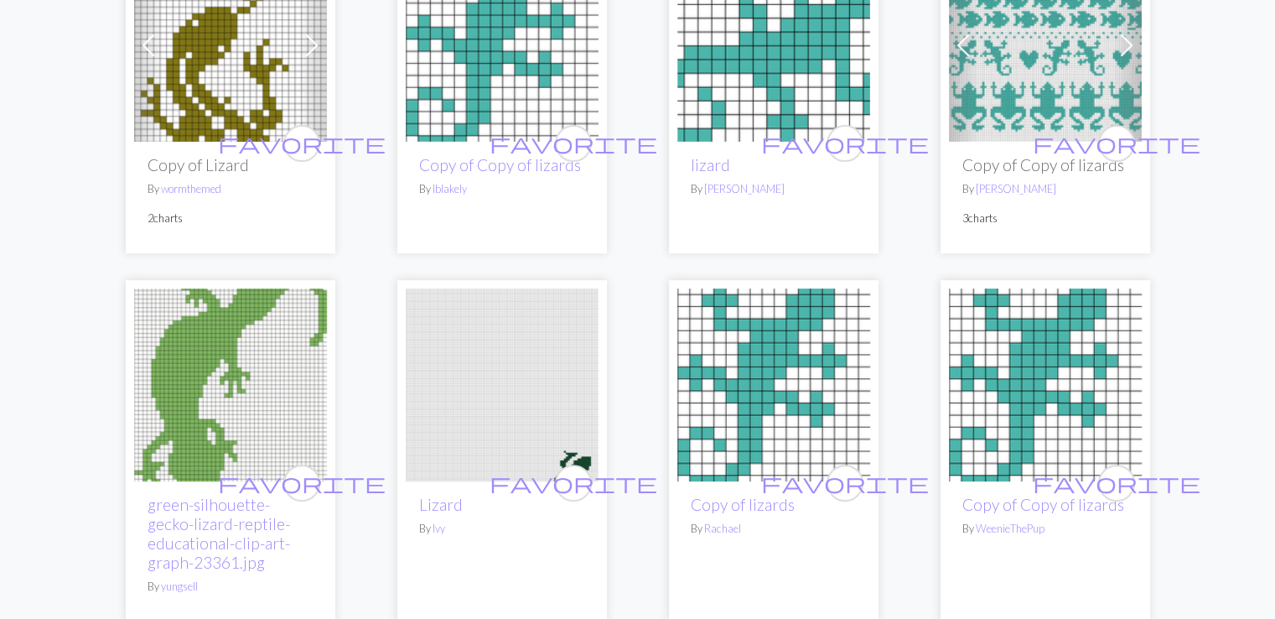
scroll to position [698, 0]
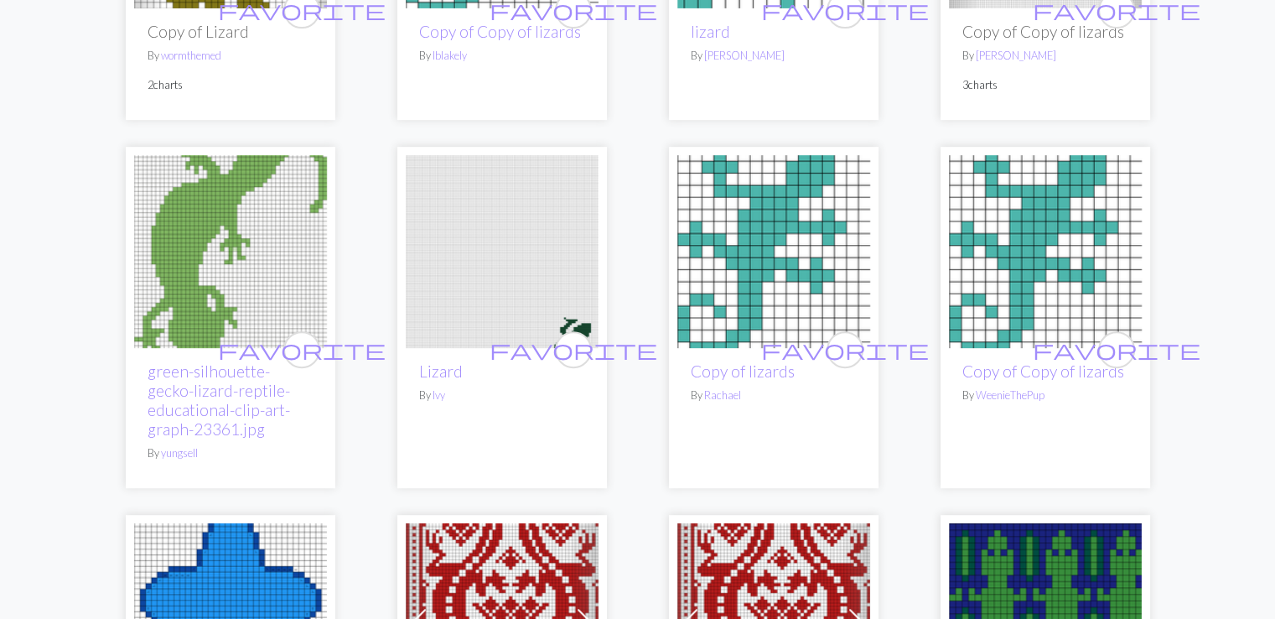
click at [1085, 246] on img at bounding box center [1045, 251] width 193 height 193
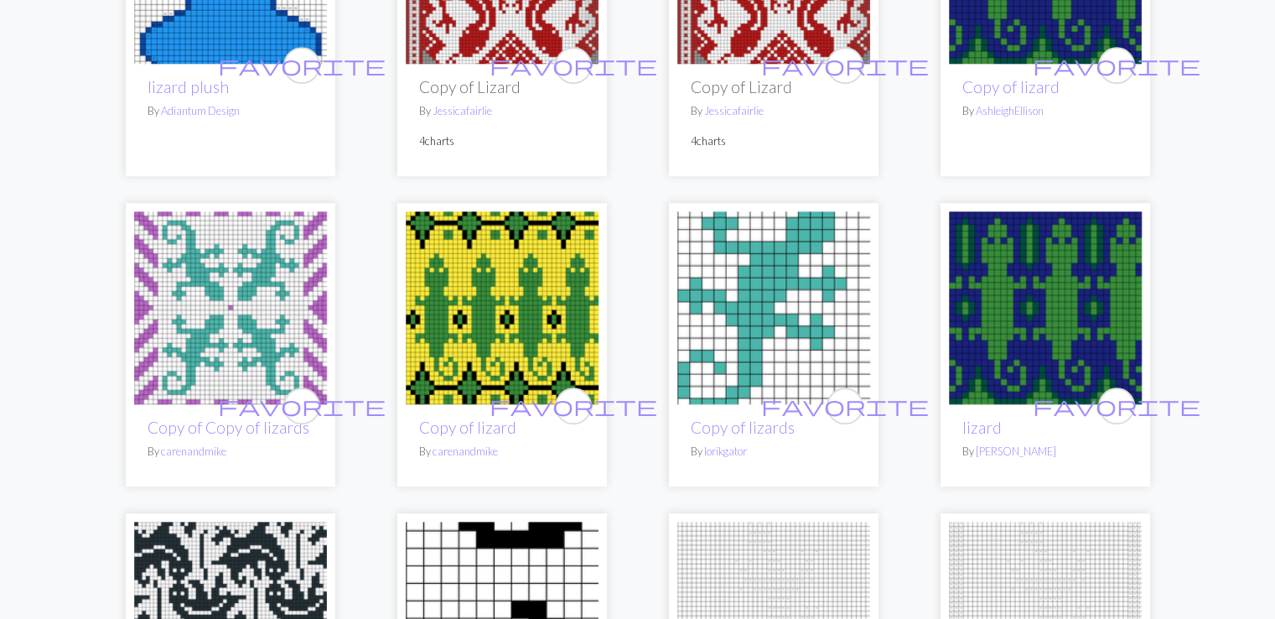
scroll to position [1397, 0]
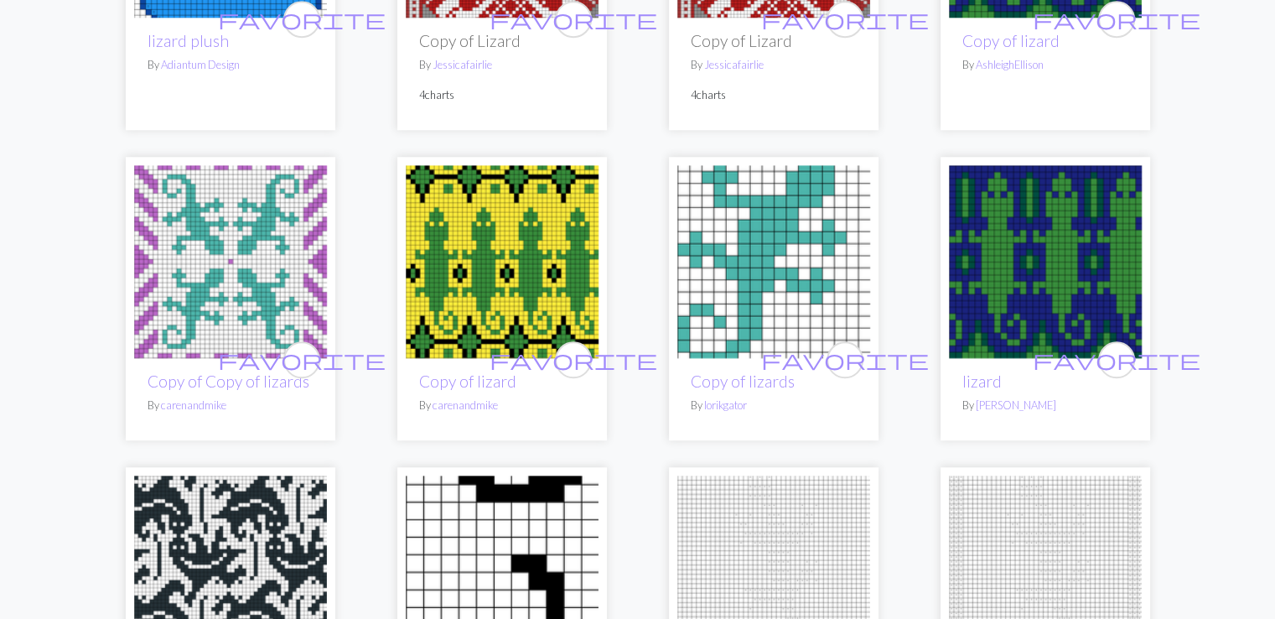
click at [744, 296] on img at bounding box center [774, 261] width 193 height 193
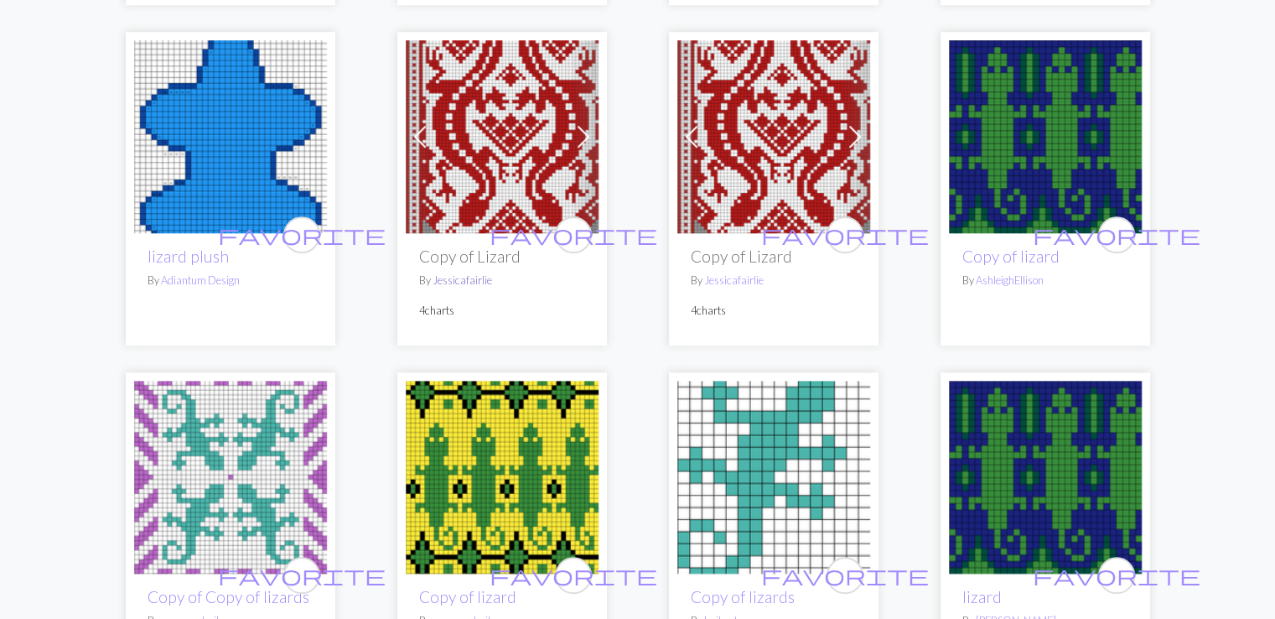
scroll to position [1258, 0]
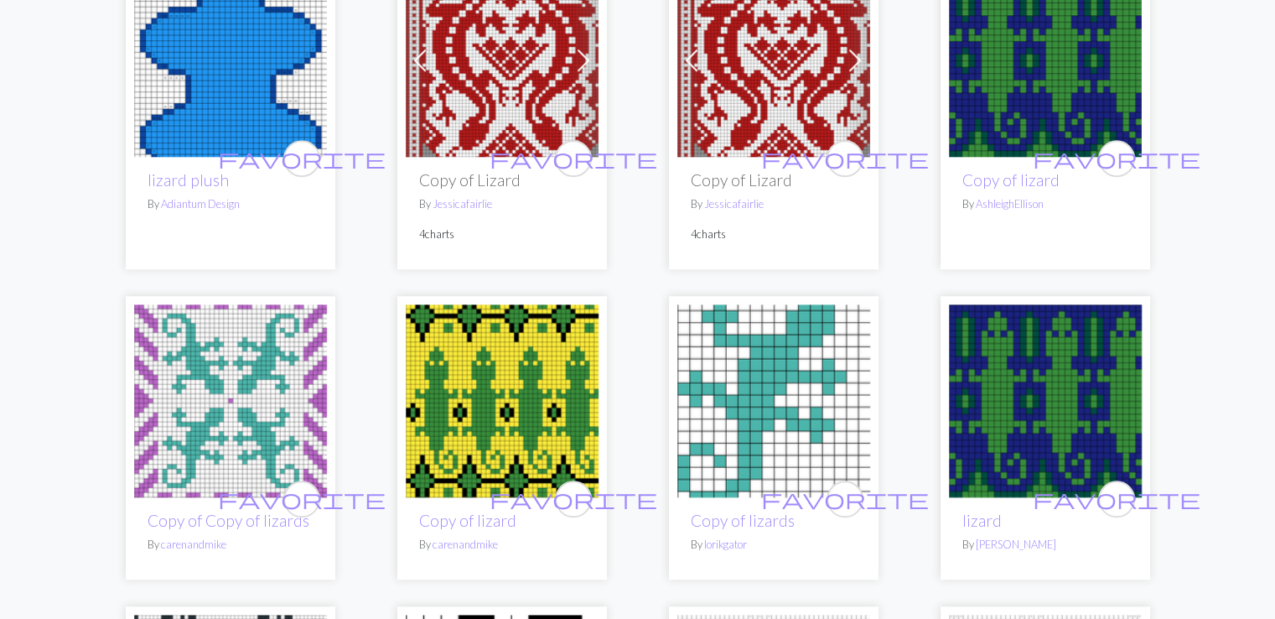
click at [739, 529] on h2 "Copy of lizards" at bounding box center [774, 520] width 166 height 19
click at [729, 450] on img at bounding box center [774, 400] width 193 height 193
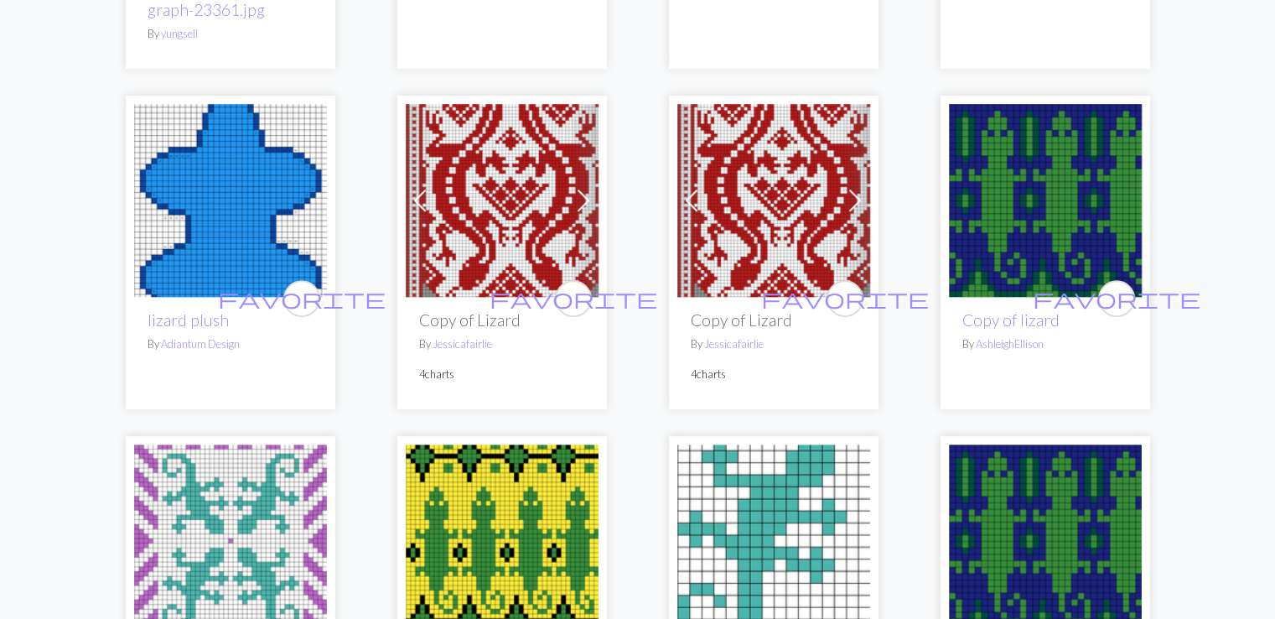
scroll to position [1537, 0]
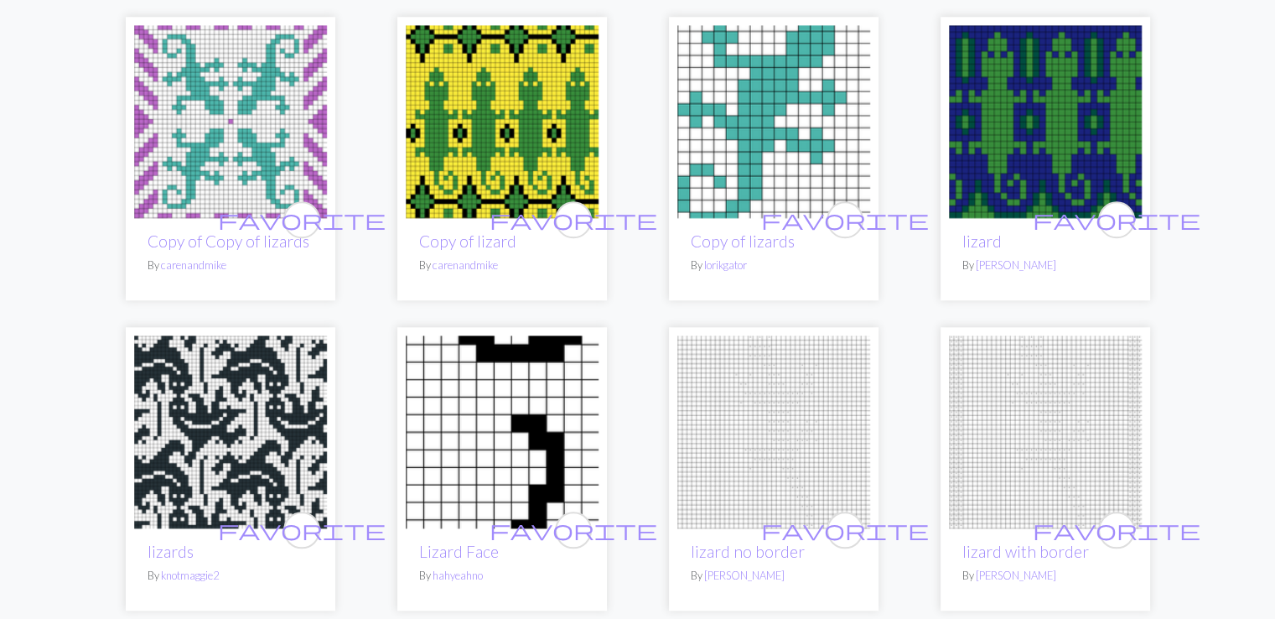
click at [792, 91] on img at bounding box center [774, 121] width 193 height 193
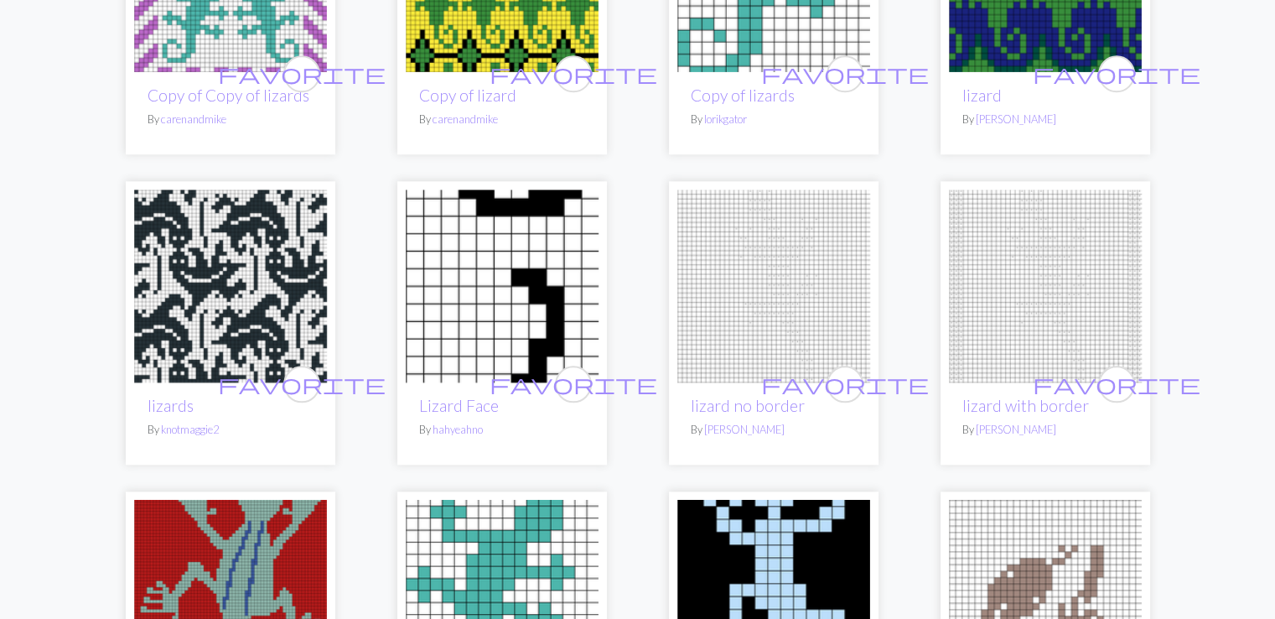
scroll to position [1816, 0]
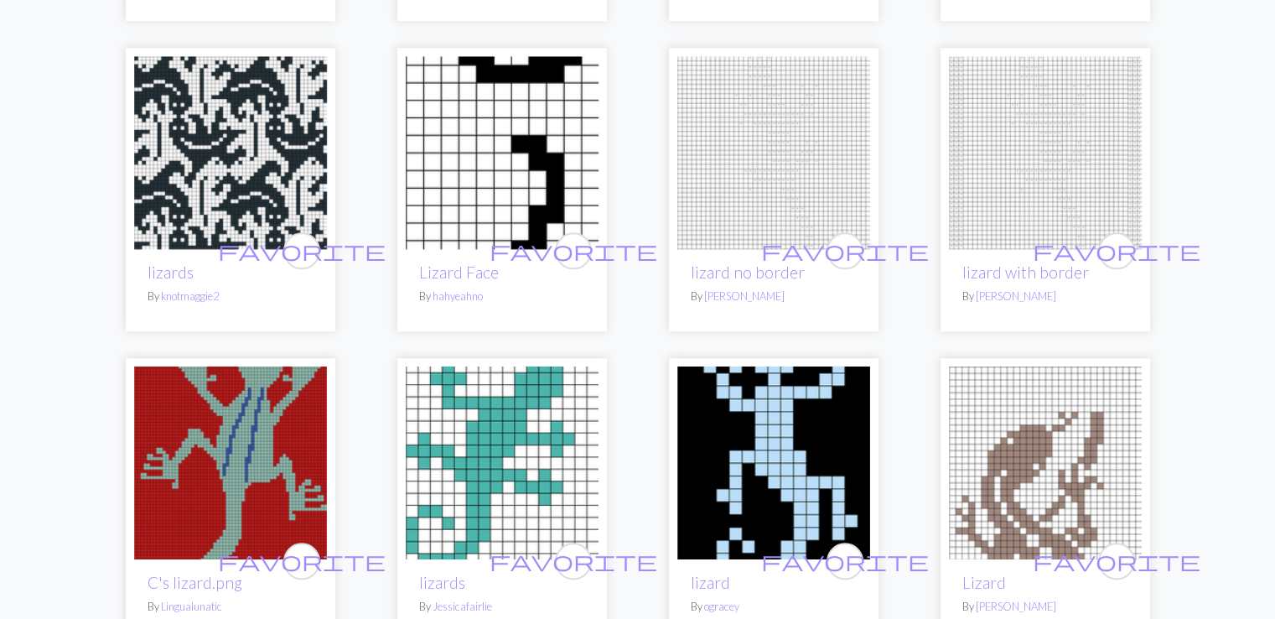
click at [500, 170] on img at bounding box center [502, 152] width 193 height 193
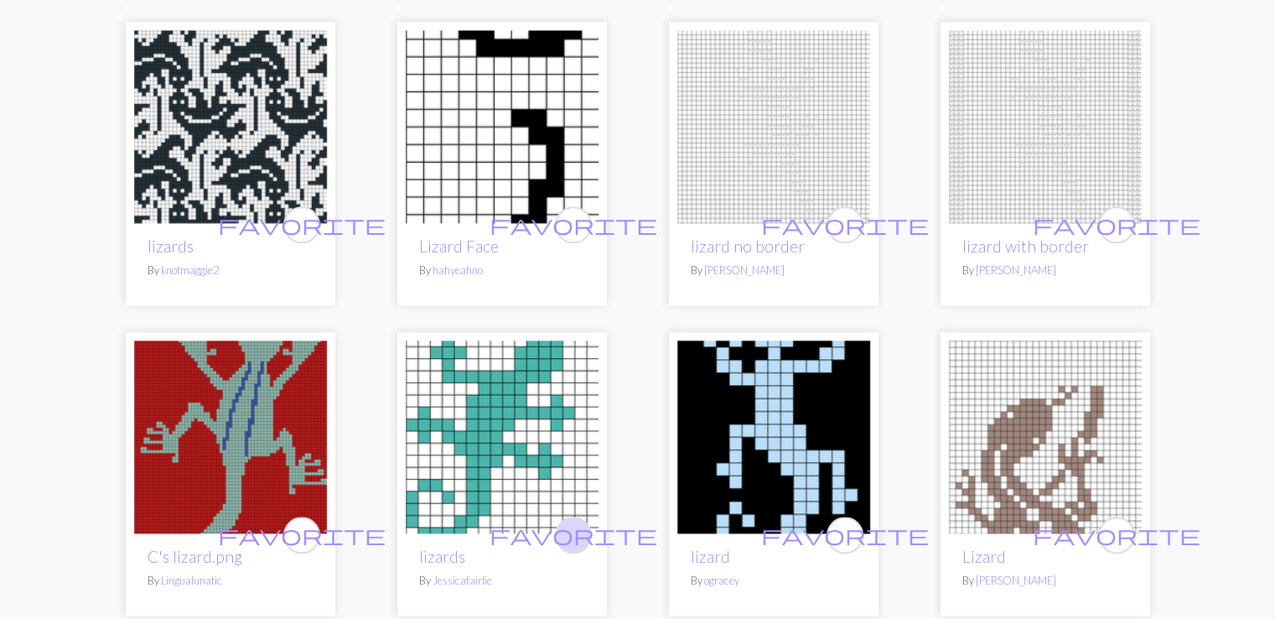
scroll to position [1956, 0]
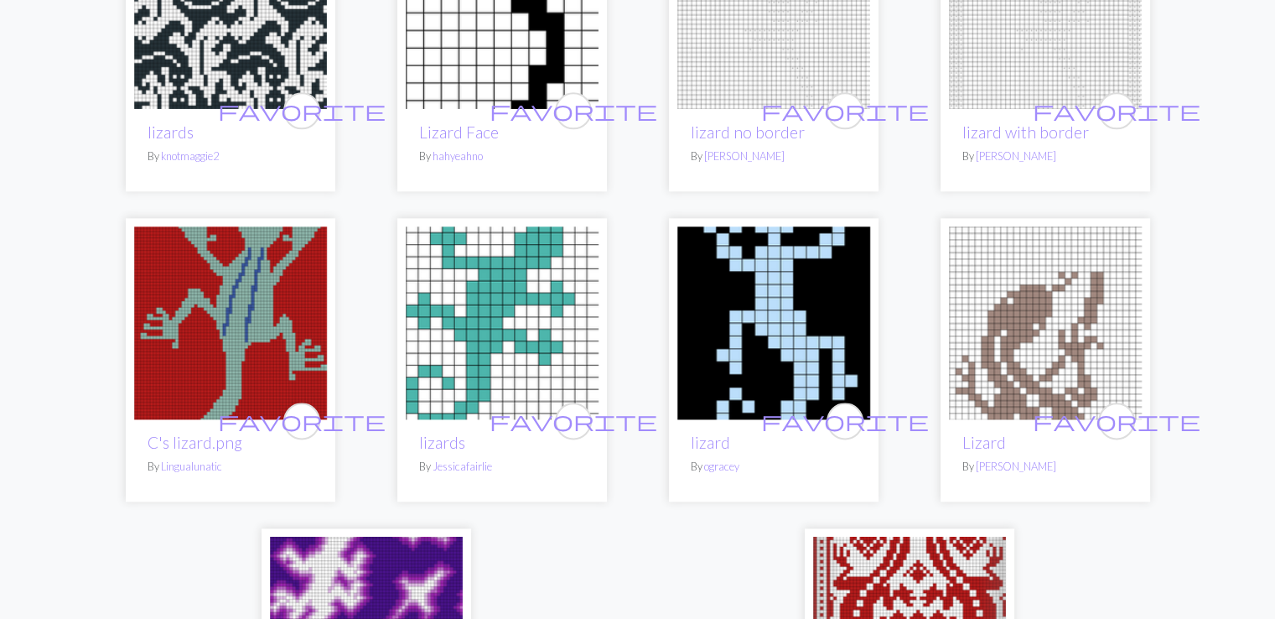
click at [576, 310] on img at bounding box center [502, 322] width 193 height 193
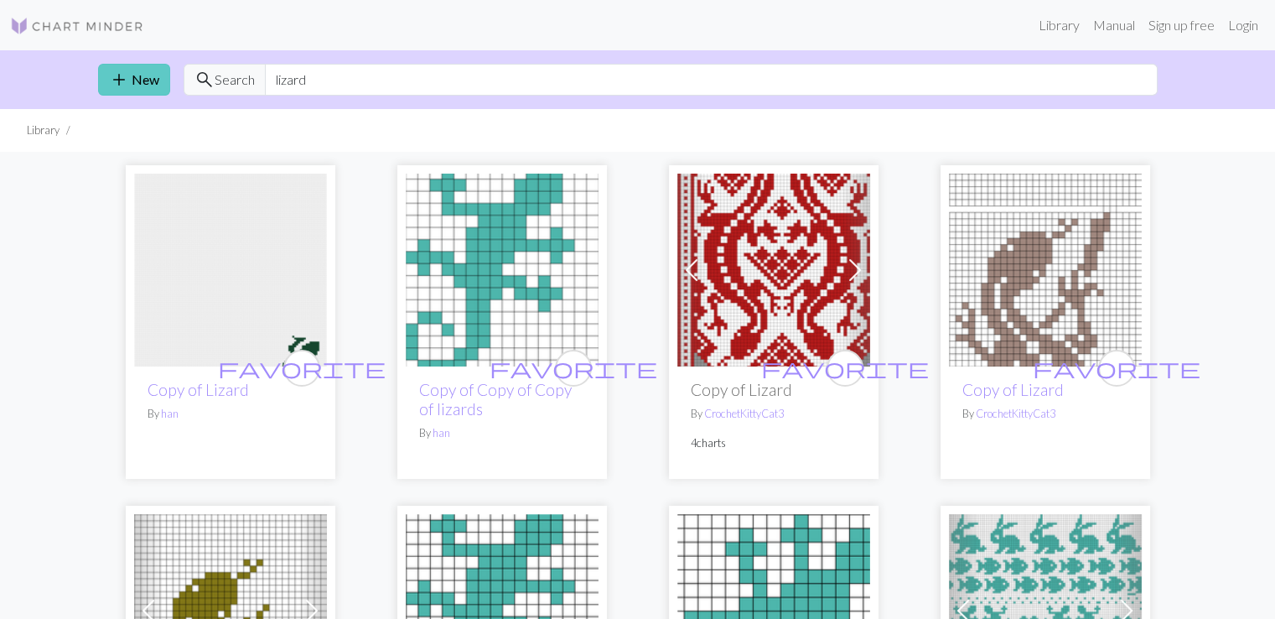
click at [130, 82] on link "add New" at bounding box center [134, 80] width 72 height 32
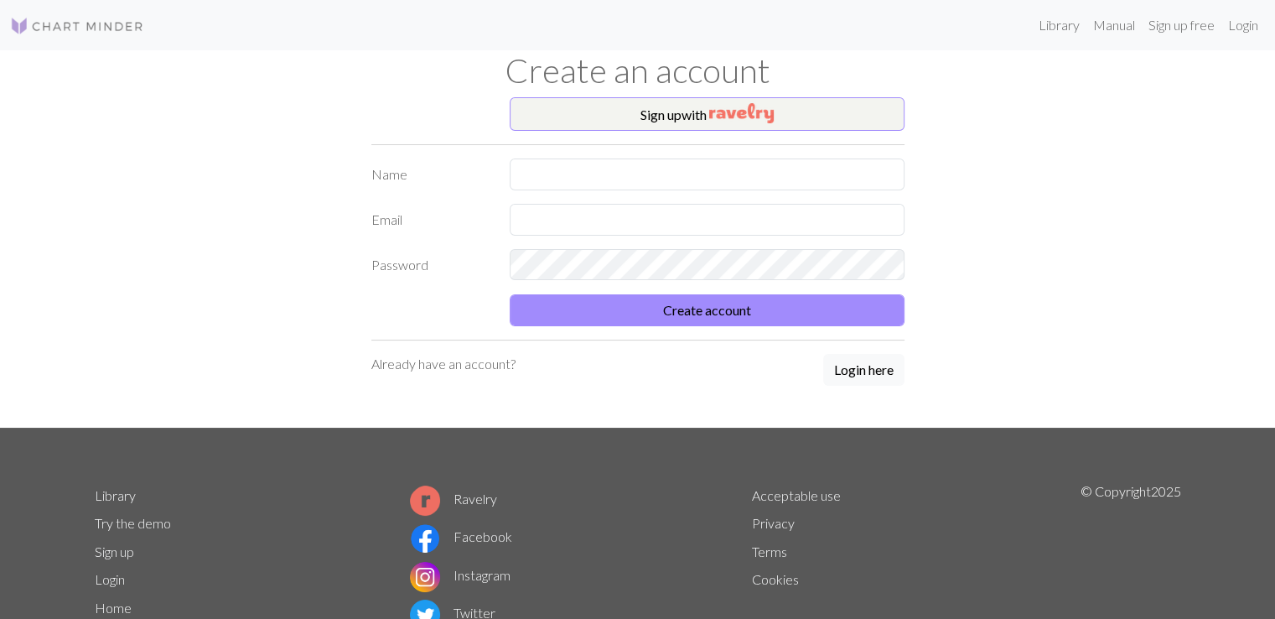
click at [111, 38] on link at bounding box center [77, 25] width 134 height 30
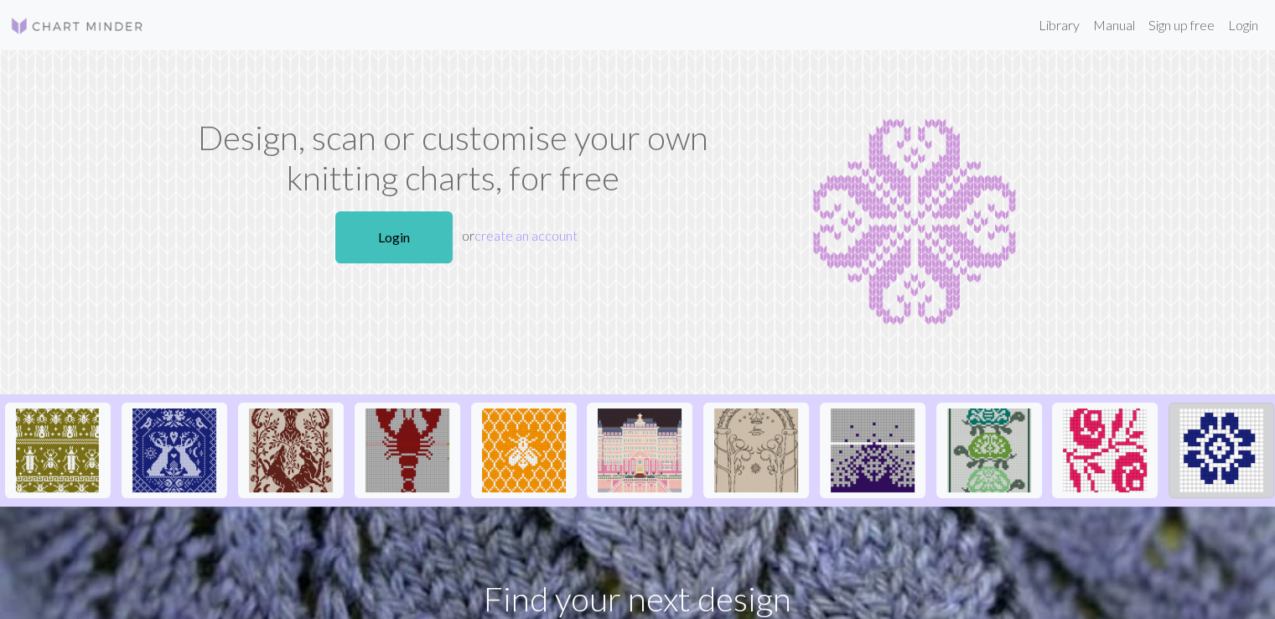
click at [1197, 443] on img at bounding box center [1222, 450] width 84 height 84
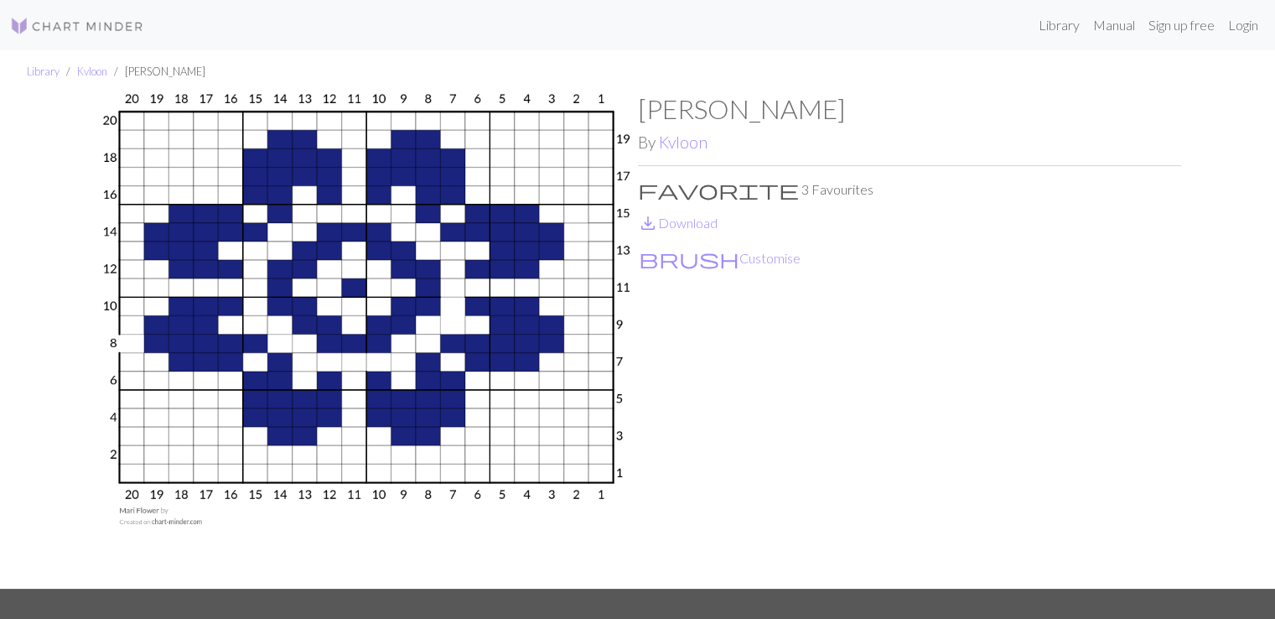
click at [79, 26] on img at bounding box center [77, 26] width 134 height 20
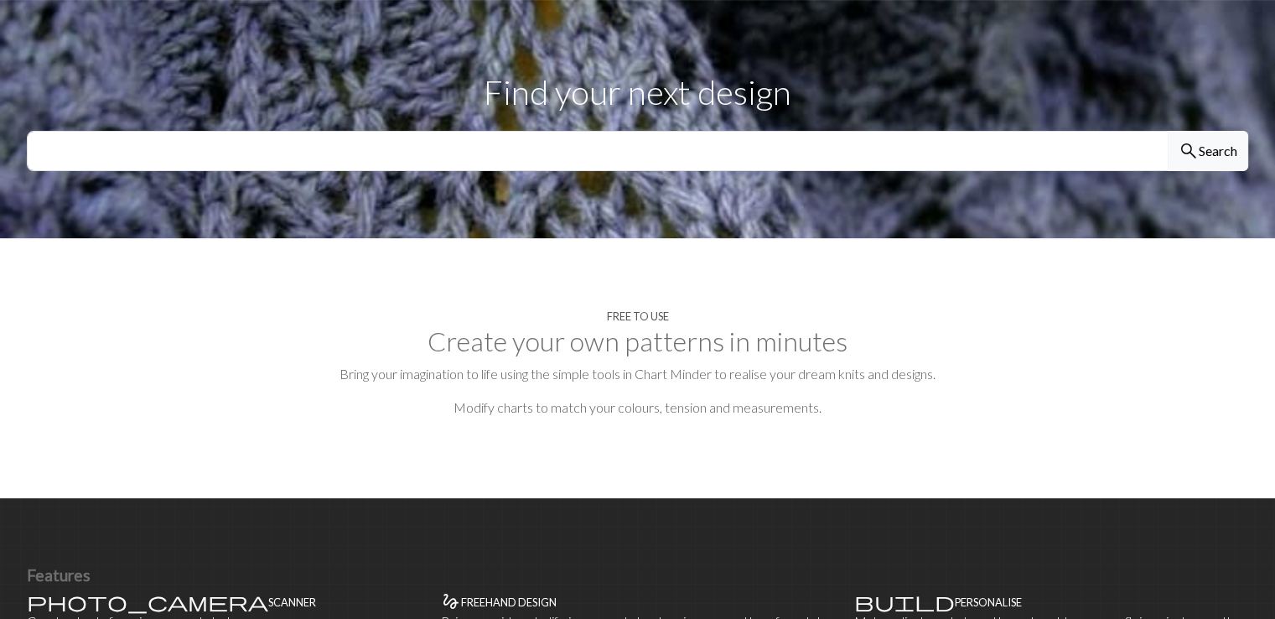
scroll to position [558, 0]
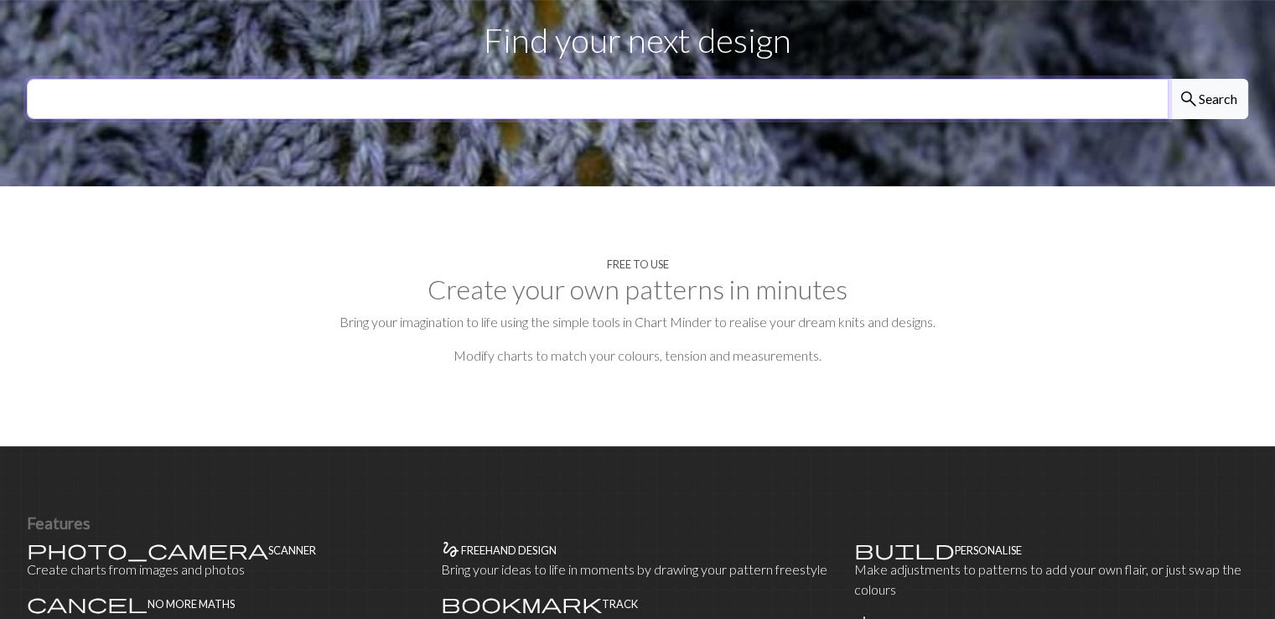
click at [601, 119] on input "text" at bounding box center [598, 99] width 1142 height 40
type input "geko"
click at [1173, 113] on button "search Search" at bounding box center [1208, 99] width 80 height 40
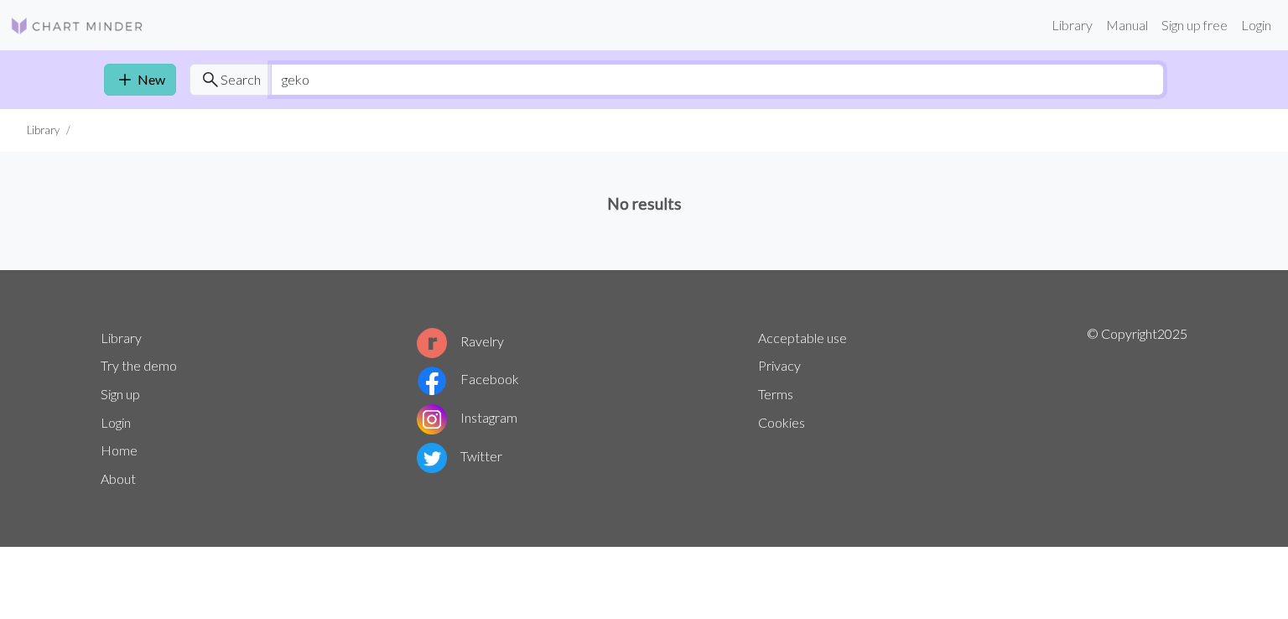
drag, startPoint x: 344, startPoint y: 74, endPoint x: 132, endPoint y: 79, distance: 212.2
click at [132, 79] on div "add New search Search geko" at bounding box center [644, 79] width 1107 height 59
type input "croco"
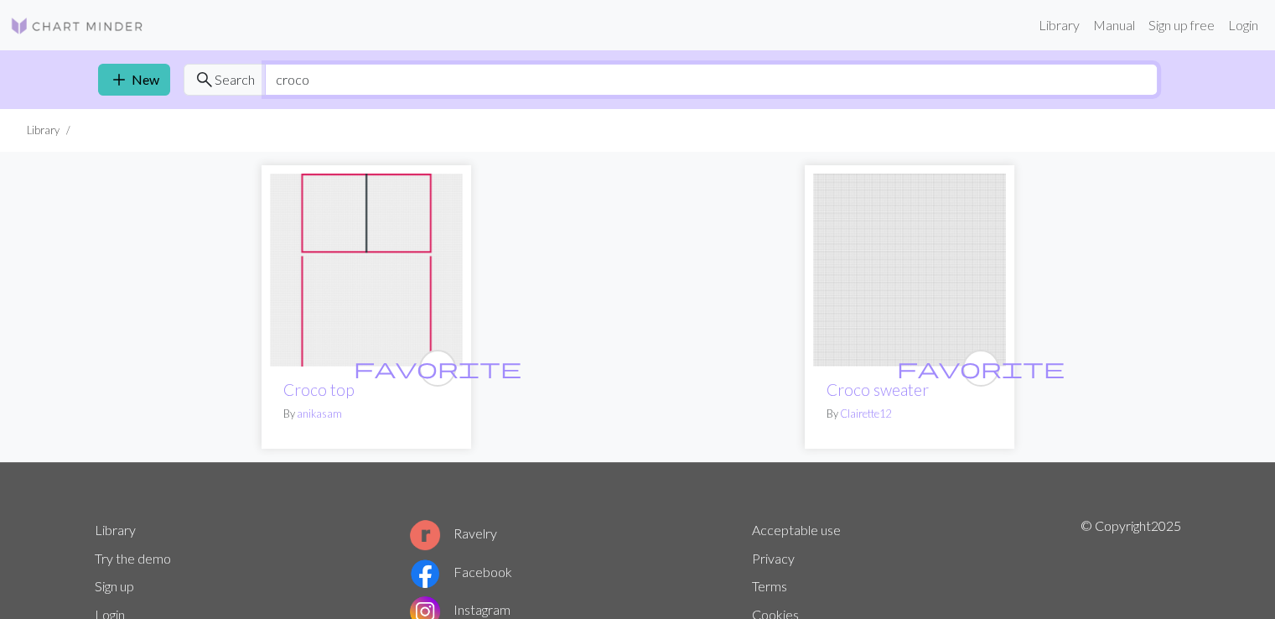
drag, startPoint x: 348, startPoint y: 70, endPoint x: 3, endPoint y: 58, distance: 344.9
click at [3, 58] on div "add New search Search croco" at bounding box center [637, 79] width 1275 height 59
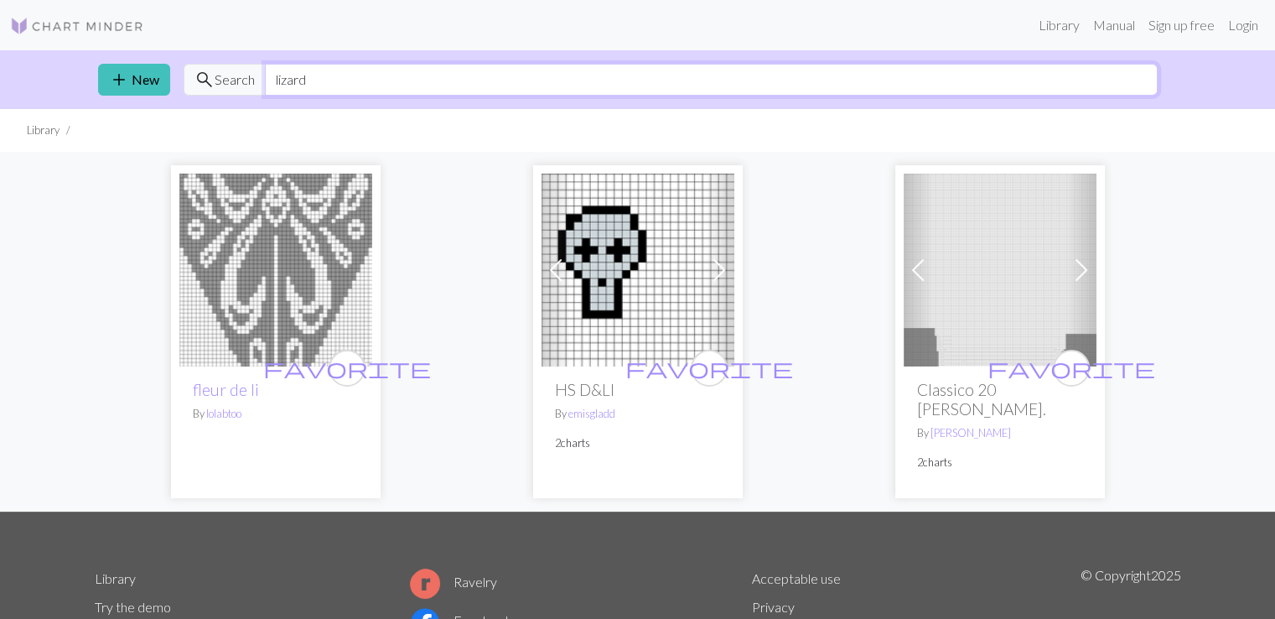
type input "lizard"
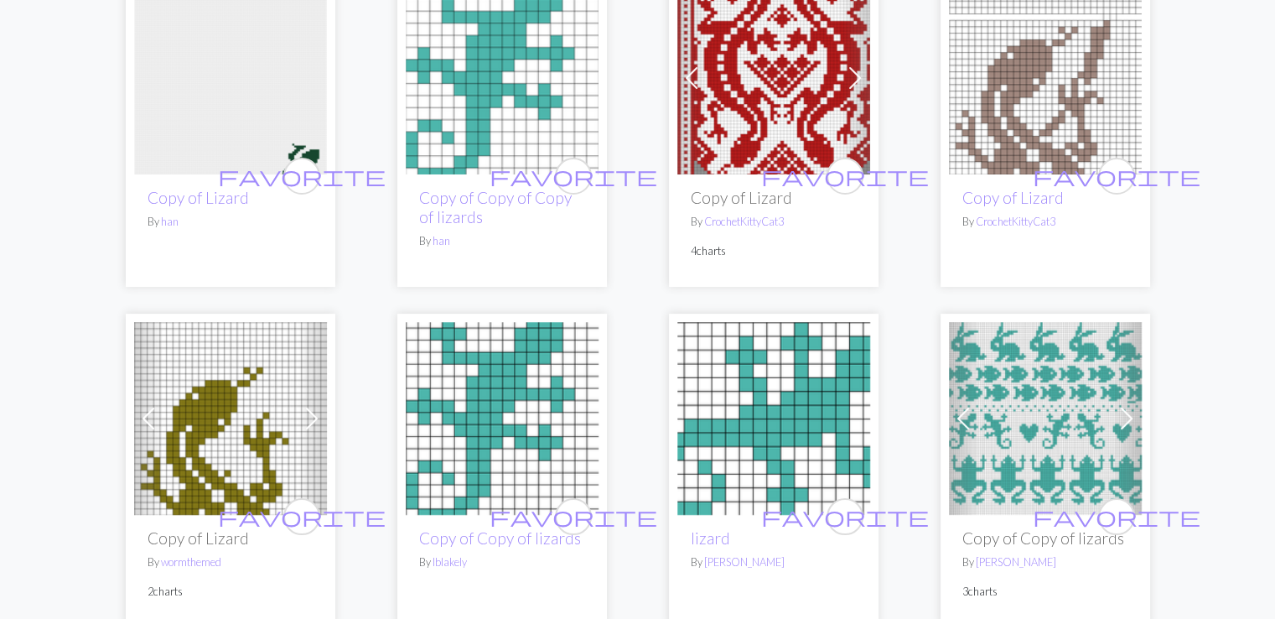
scroll to position [139, 0]
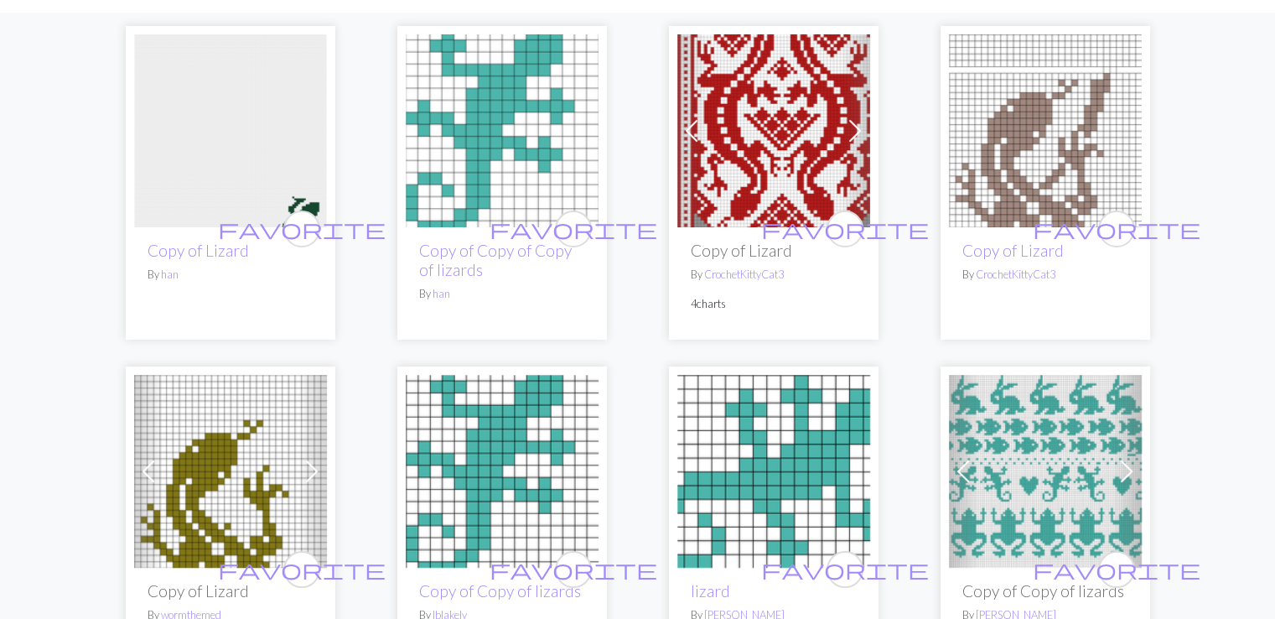
click at [513, 182] on img at bounding box center [502, 130] width 193 height 193
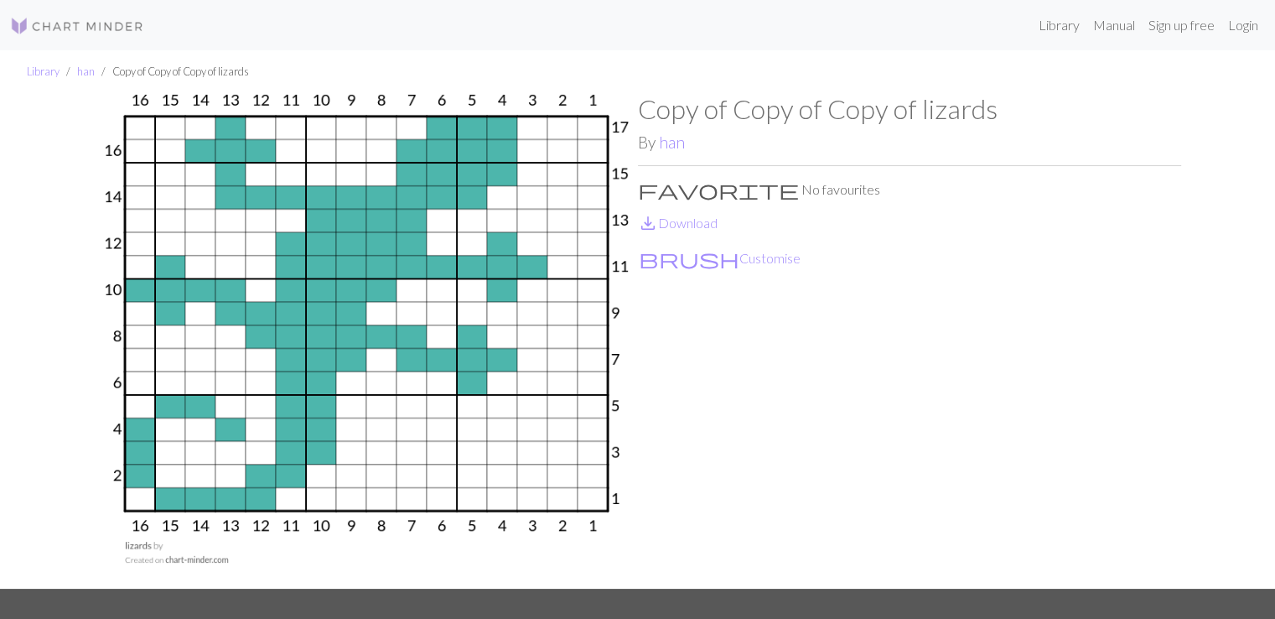
drag, startPoint x: 409, startPoint y: 127, endPoint x: 401, endPoint y: 201, distance: 75.1
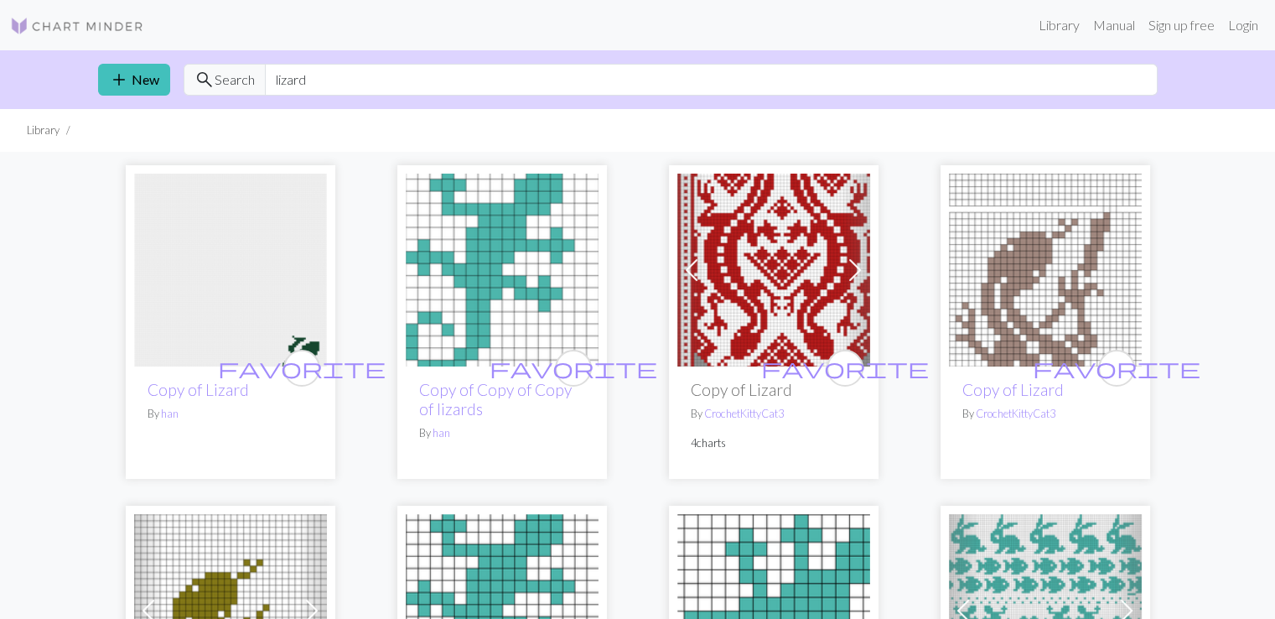
click at [577, 242] on img at bounding box center [502, 270] width 193 height 193
